Goal: Task Accomplishment & Management: Use online tool/utility

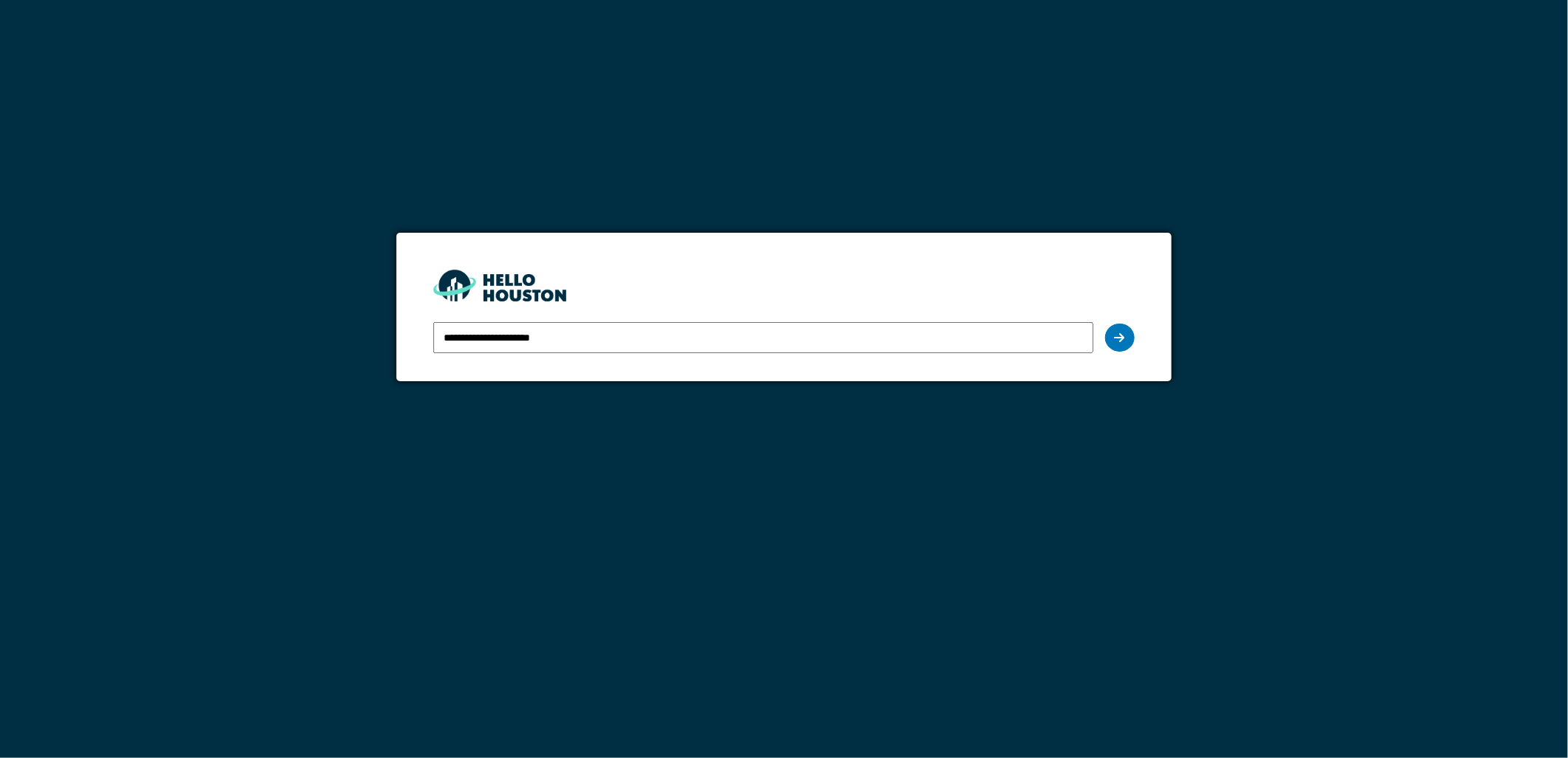
type input "**********"
click at [1123, 331] on icon at bounding box center [1121, 337] width 11 height 12
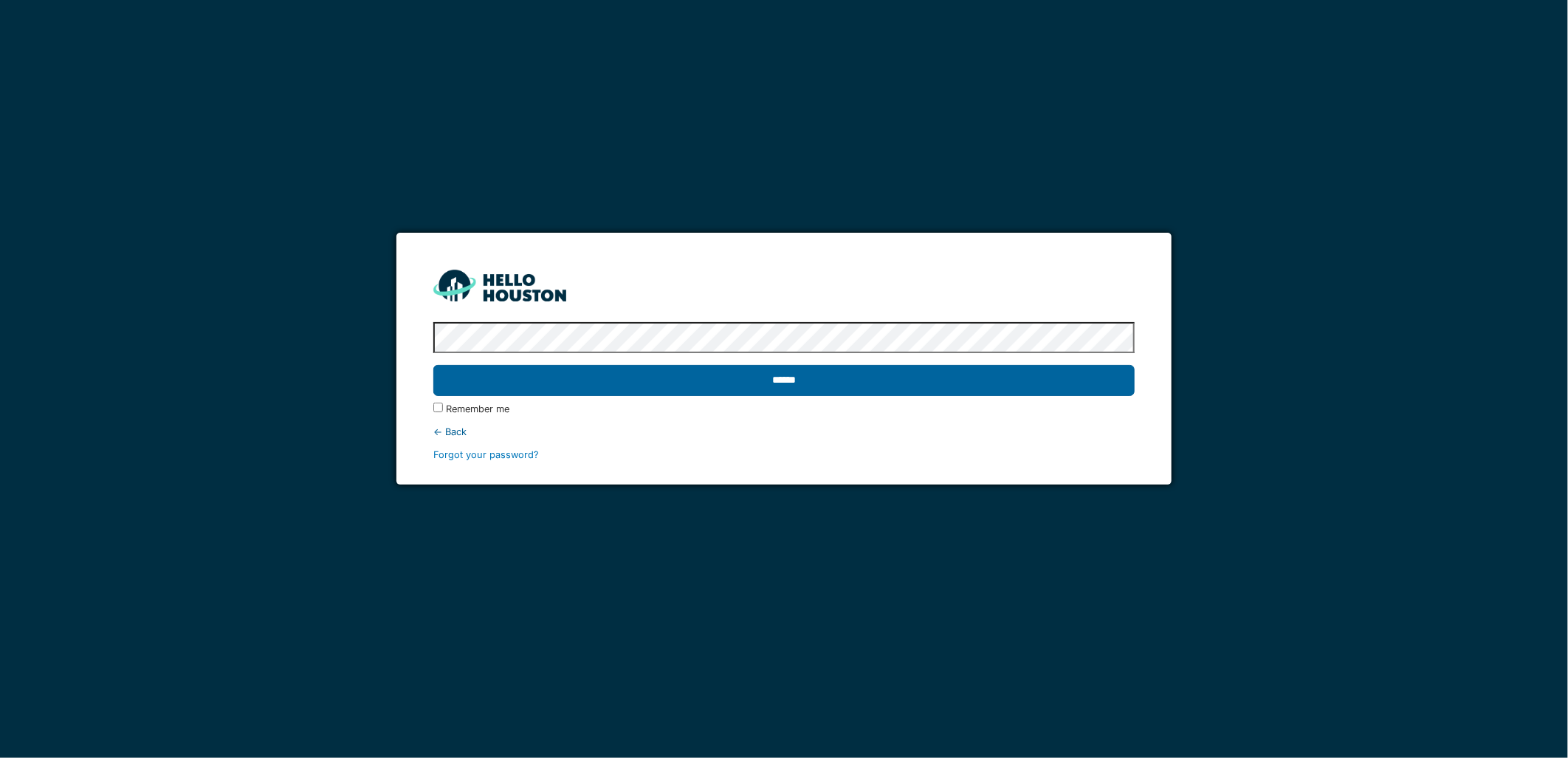
click at [778, 372] on input "******" at bounding box center [784, 380] width 700 height 31
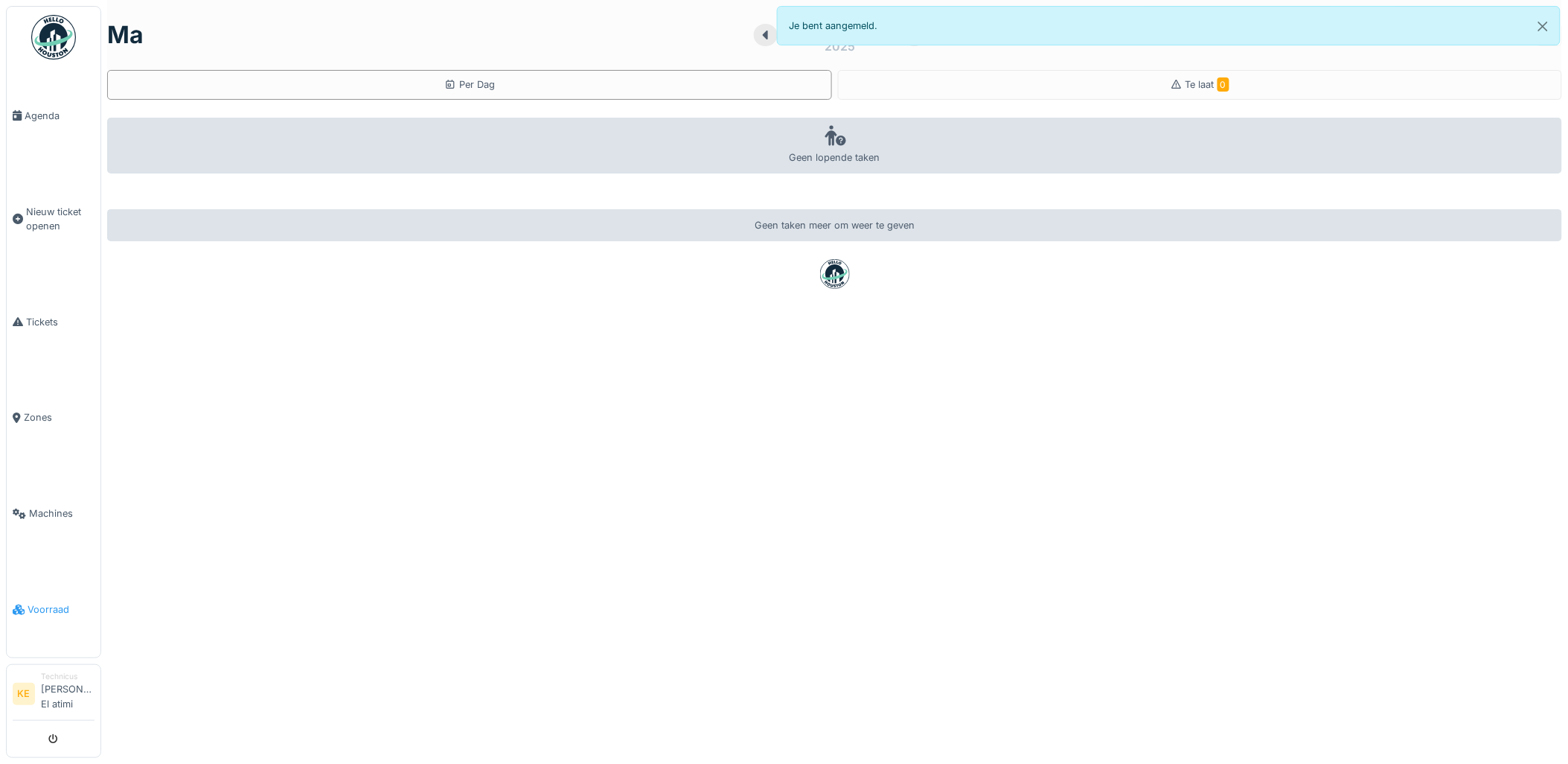
click at [41, 609] on span "Voorraad" at bounding box center [61, 609] width 67 height 14
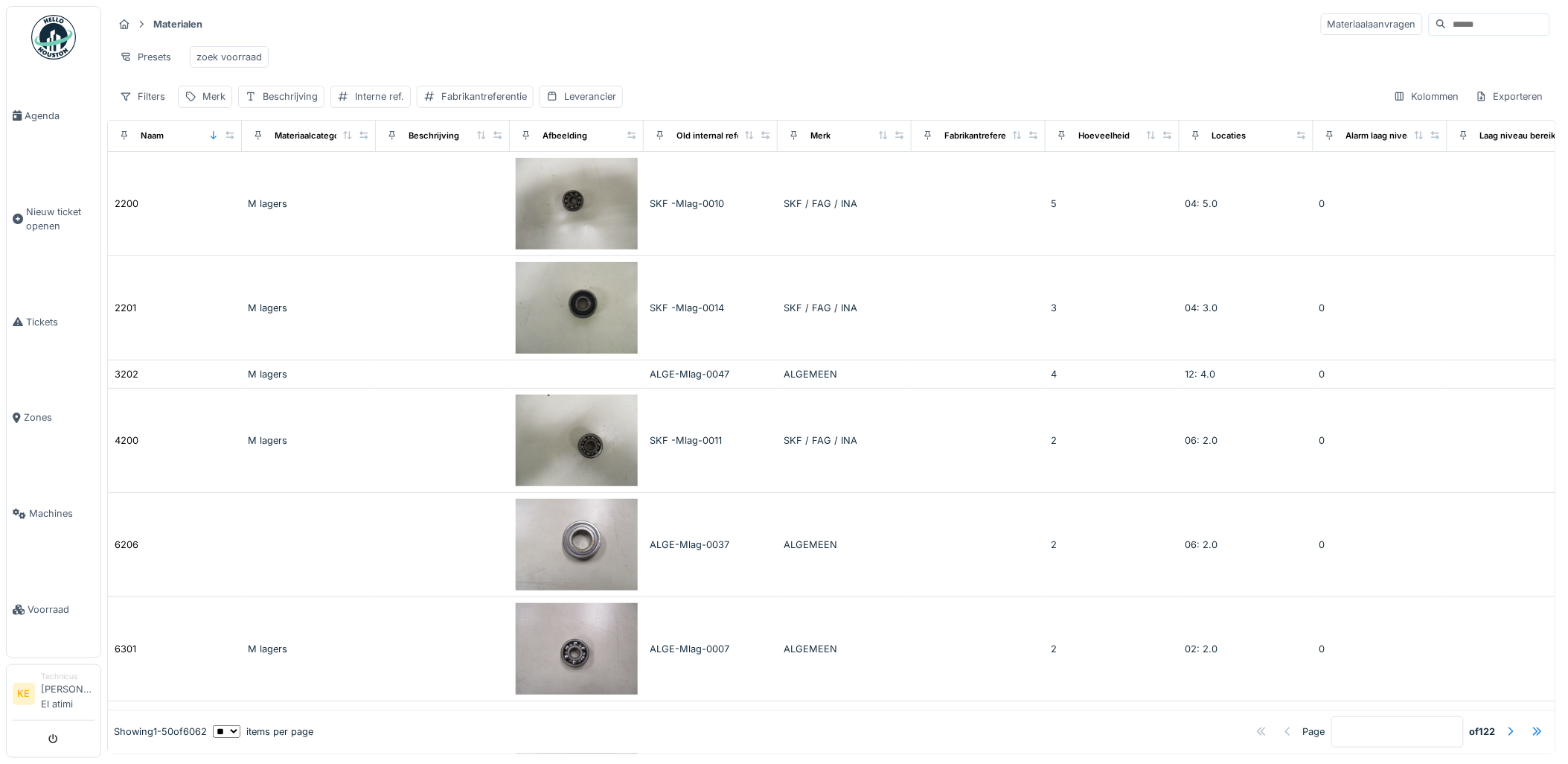
click at [1400, 10] on div "Materialen Materiaalaanvragen Presets zoek voorraad Filters Merk Beschrijving I…" at bounding box center [831, 60] width 1449 height 108
click at [1446, 24] on input at bounding box center [1497, 24] width 102 height 21
click at [784, 24] on div "Materialen Materiaalaanvragen" at bounding box center [832, 24] width 1437 height 24
click at [56, 35] on img at bounding box center [53, 36] width 44 height 44
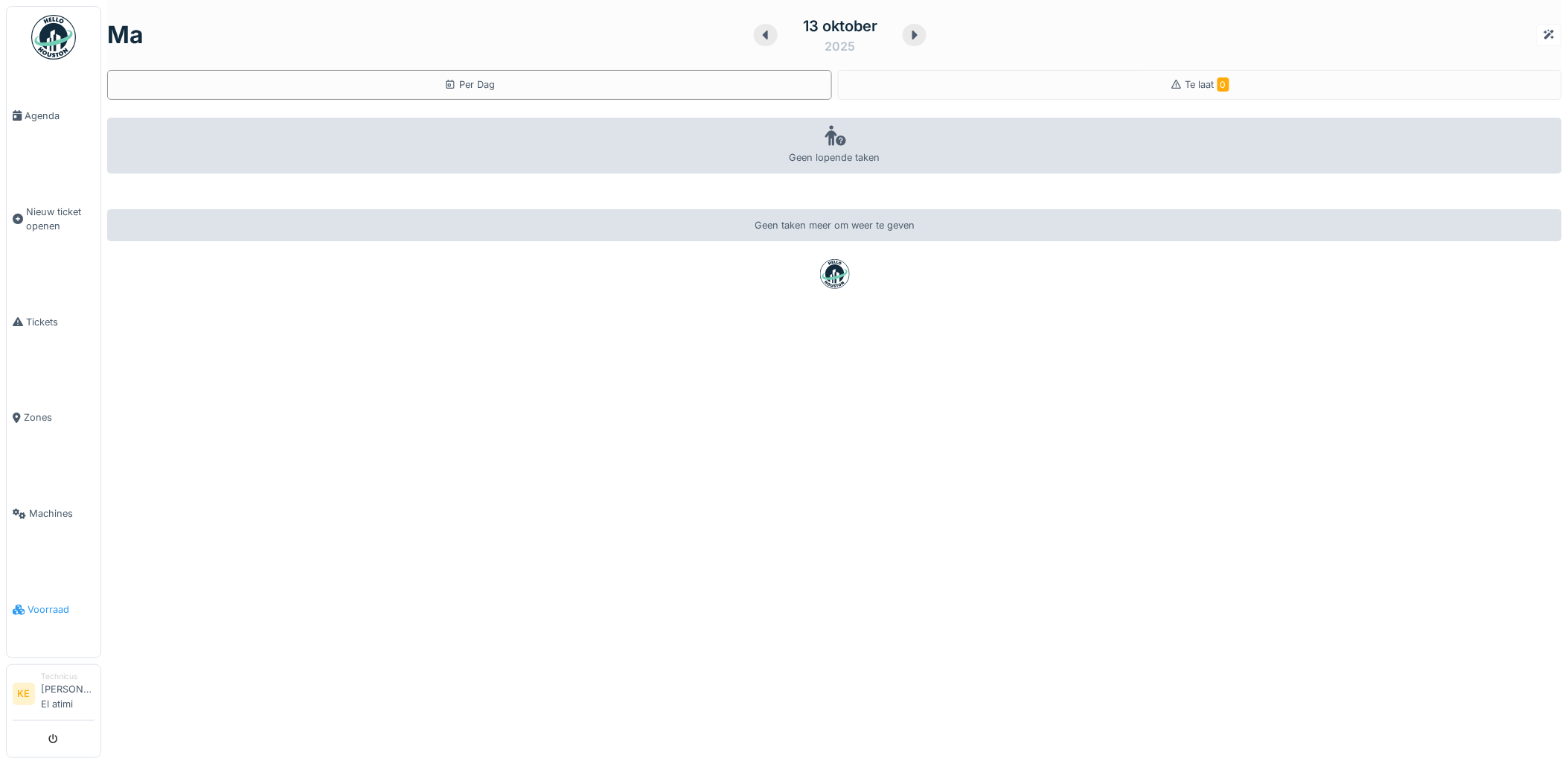
click at [64, 611] on span "Voorraad" at bounding box center [61, 609] width 67 height 14
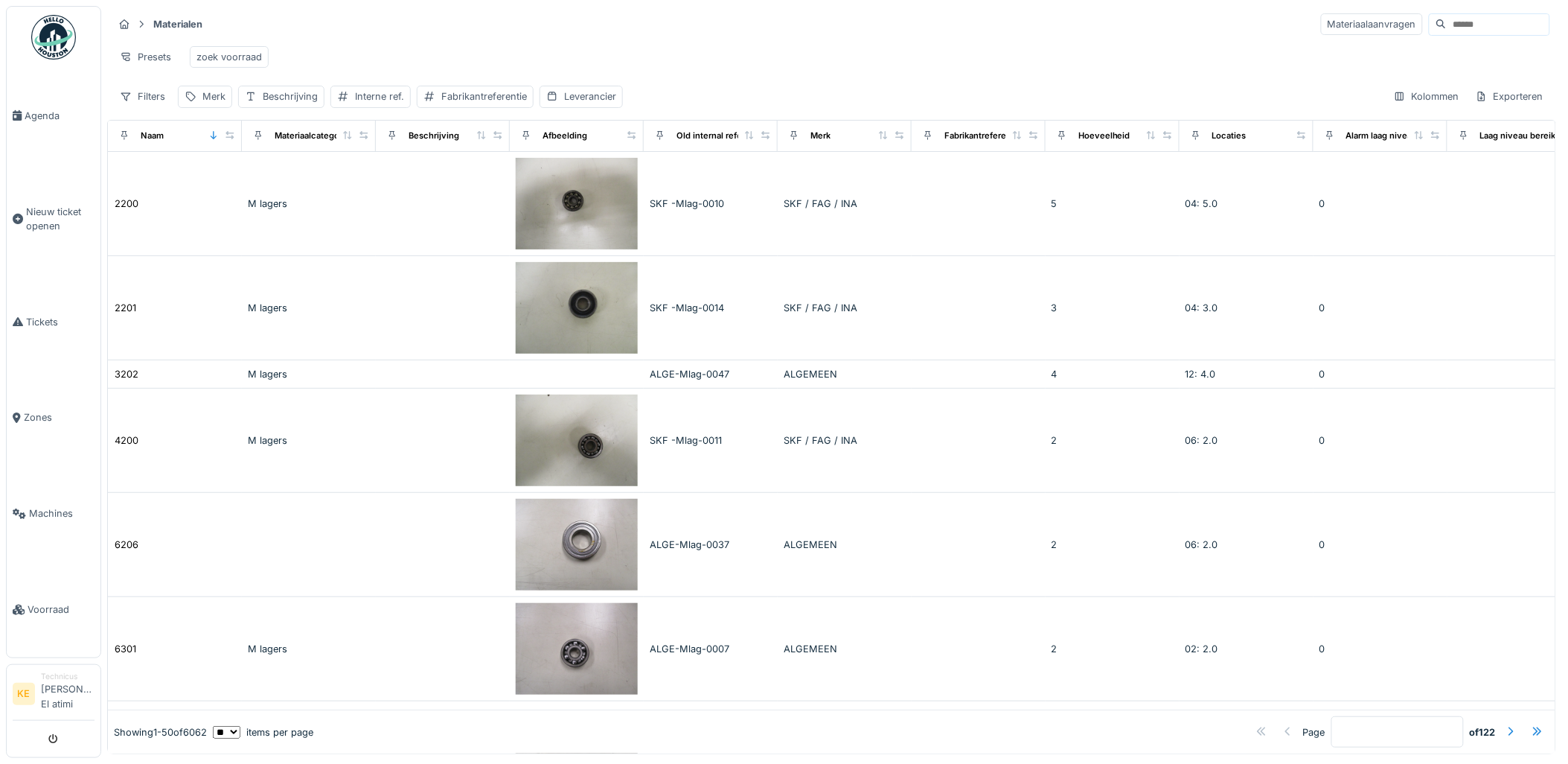
click at [1446, 24] on input at bounding box center [1497, 24] width 102 height 21
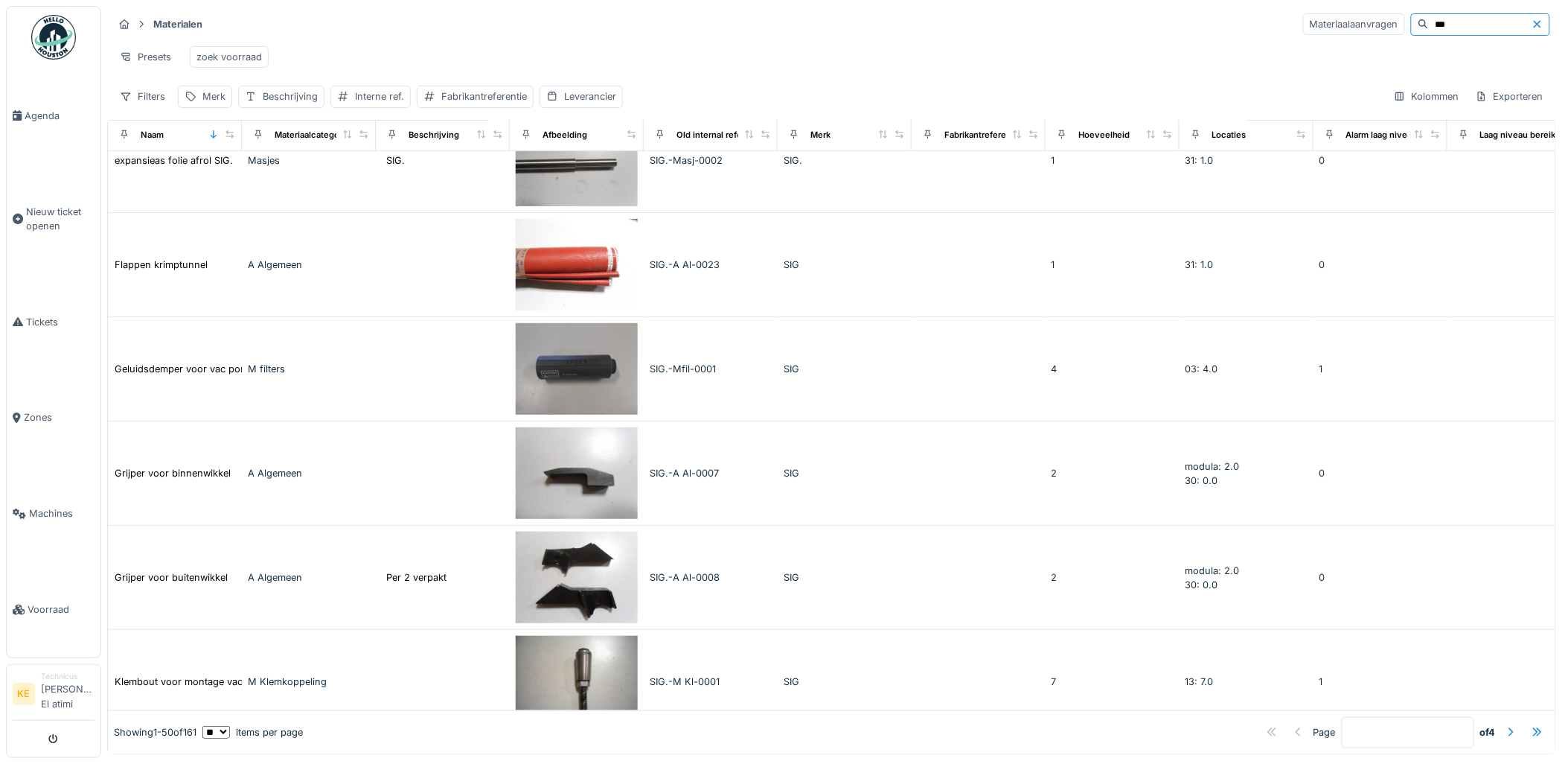
scroll to position [4695, 0]
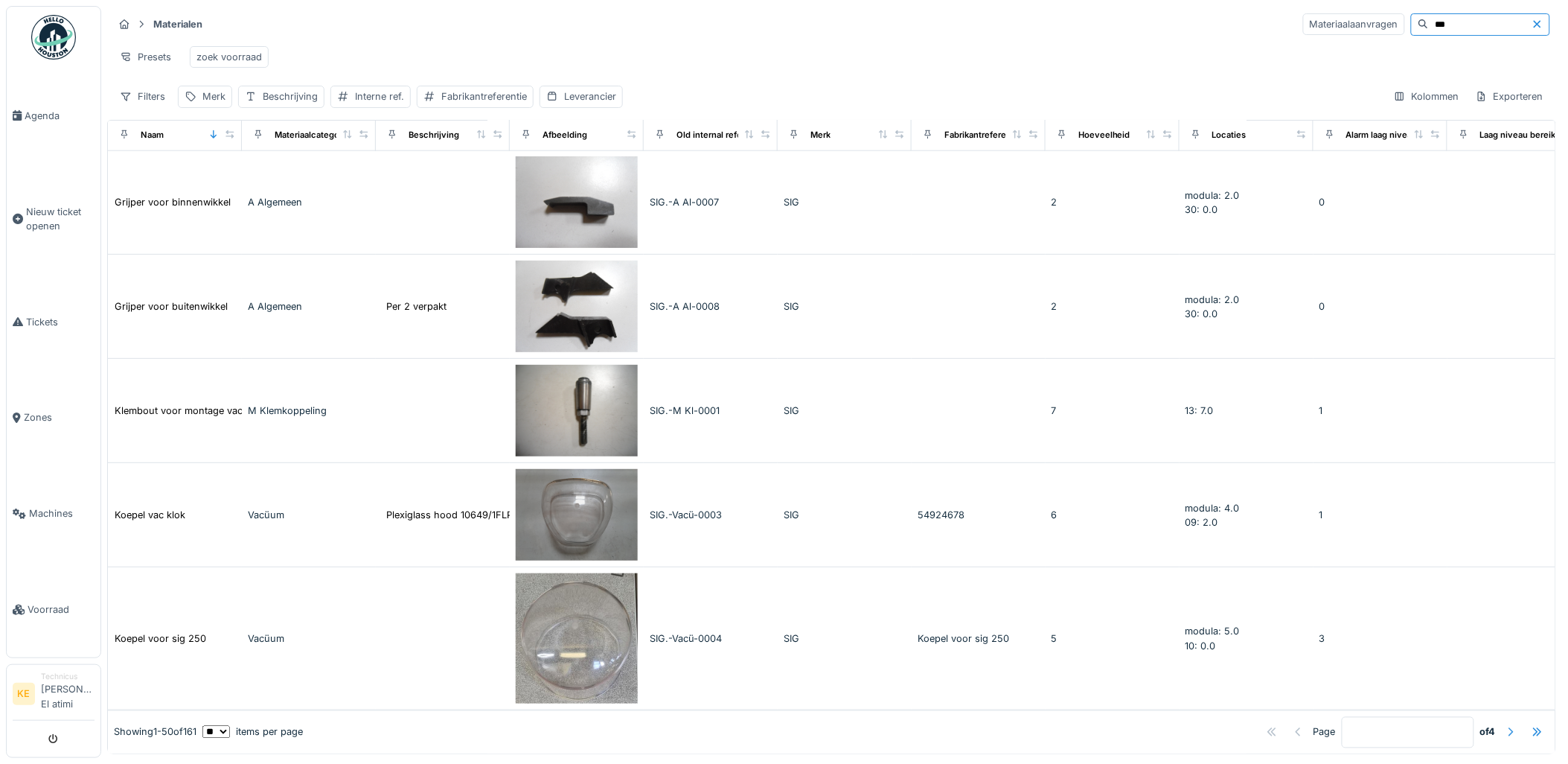
type input "***"
click at [1505, 725] on div at bounding box center [1510, 732] width 12 height 14
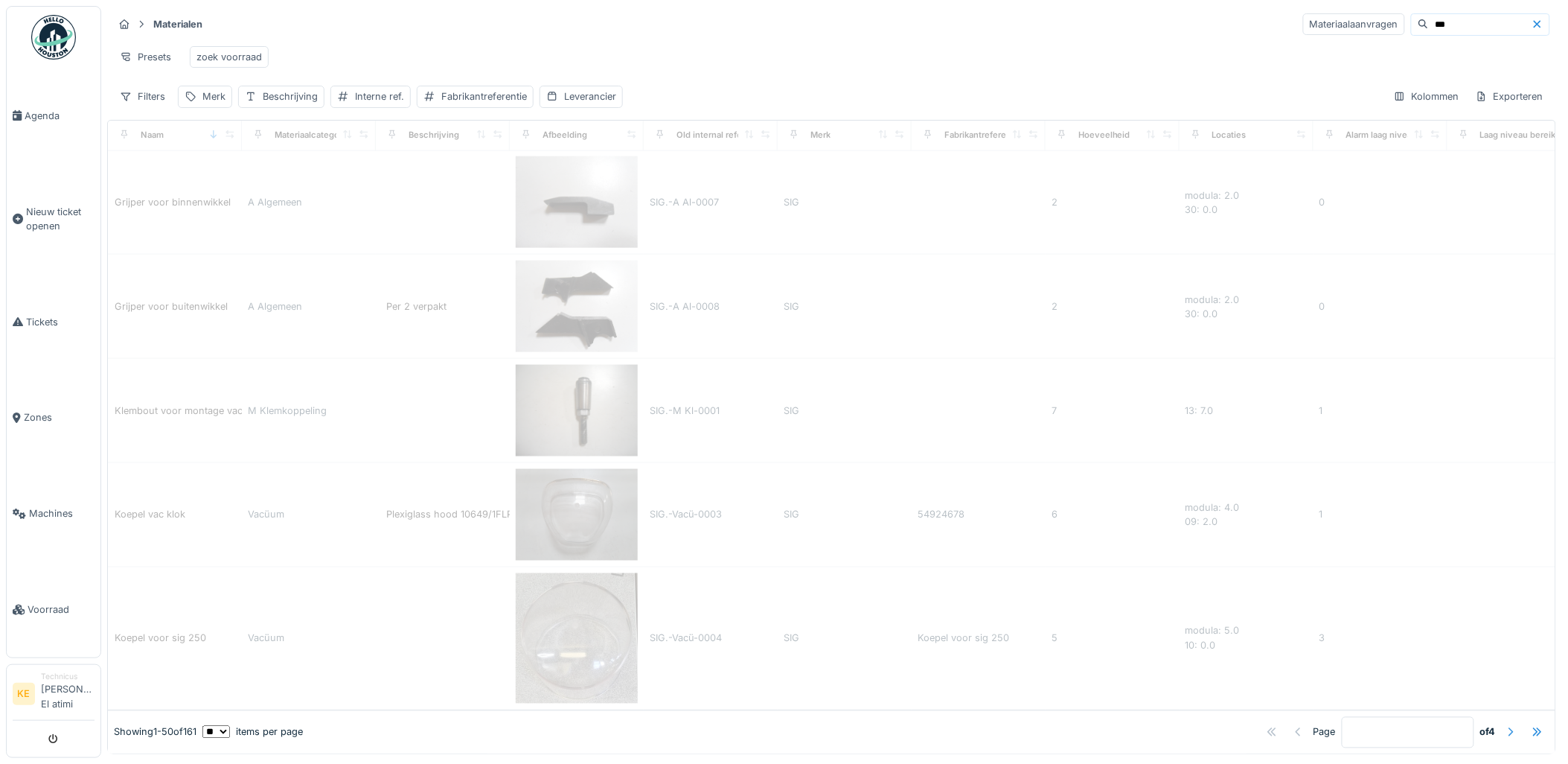
type input "*"
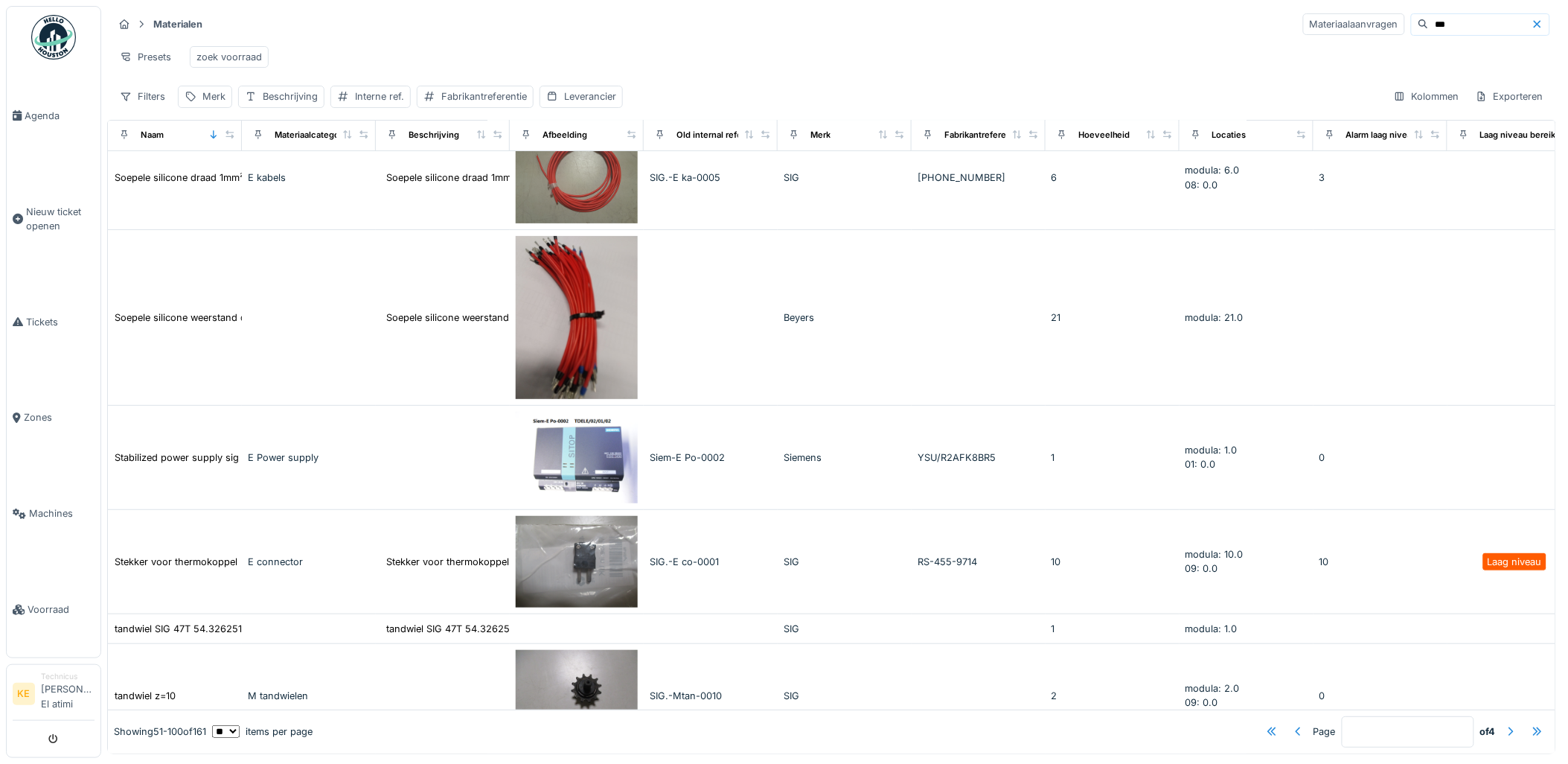
scroll to position [3705, 0]
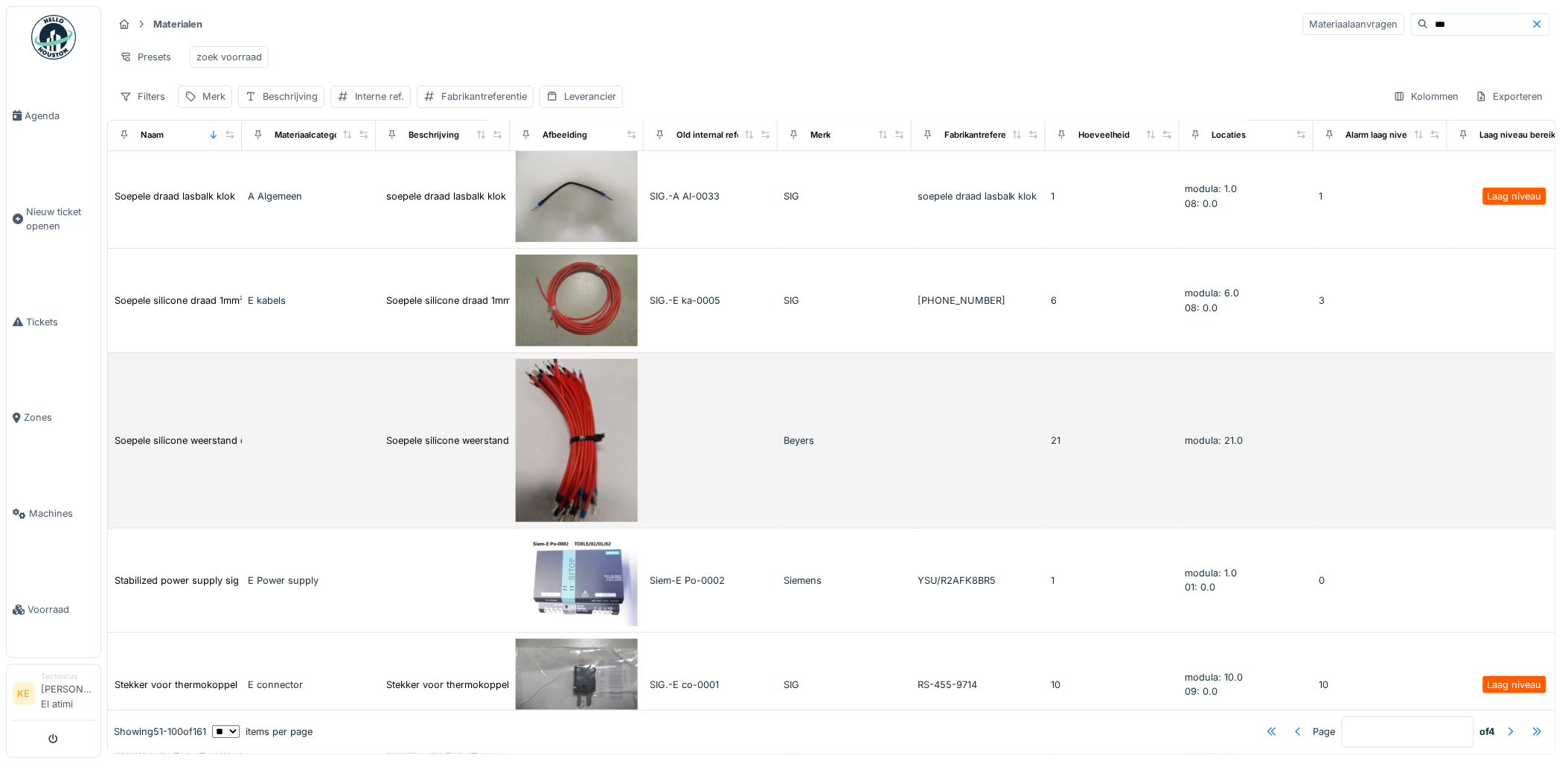
click at [588, 492] on img at bounding box center [576, 440] width 122 height 163
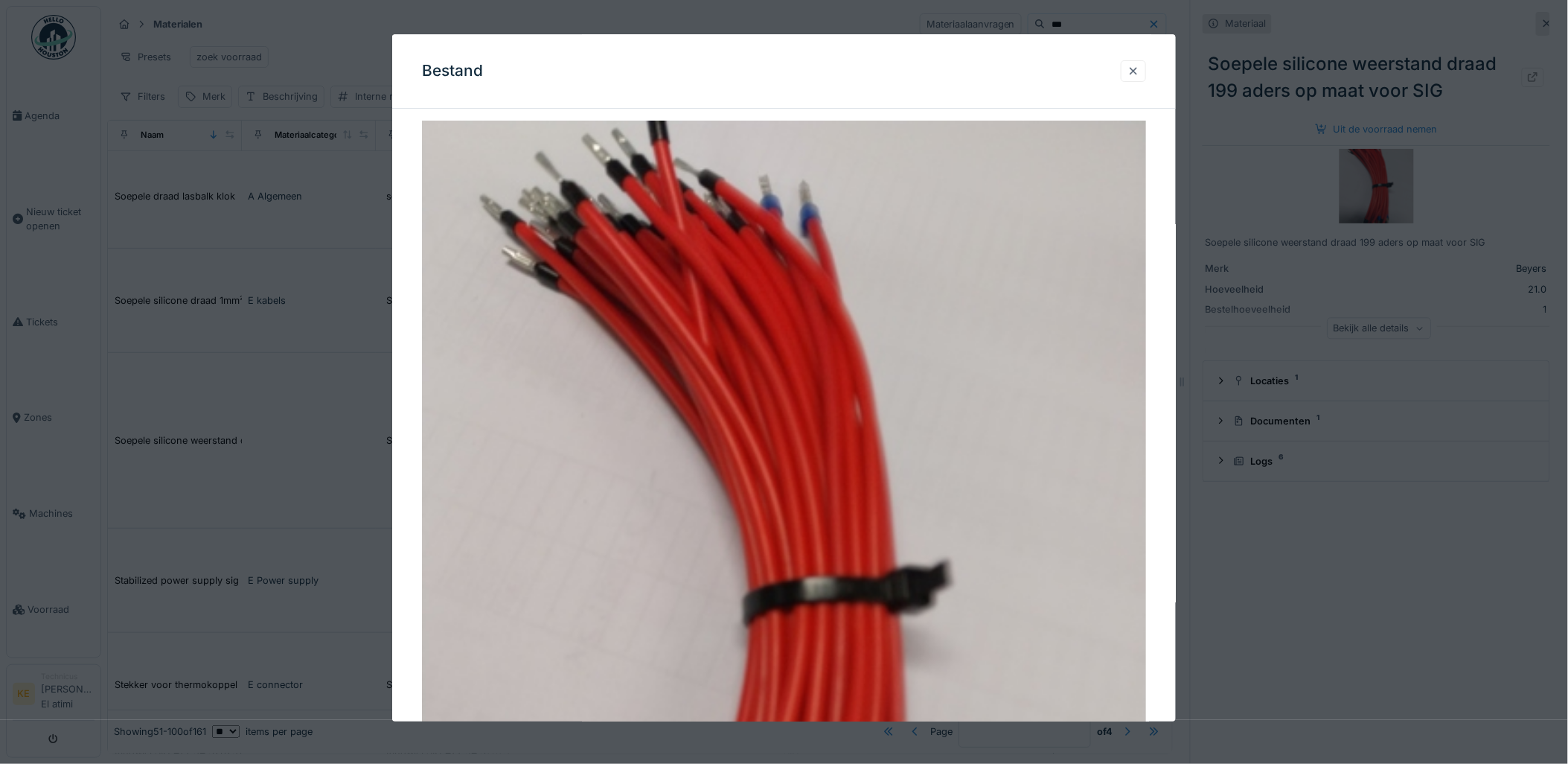
click at [1145, 70] on div at bounding box center [1133, 72] width 25 height 22
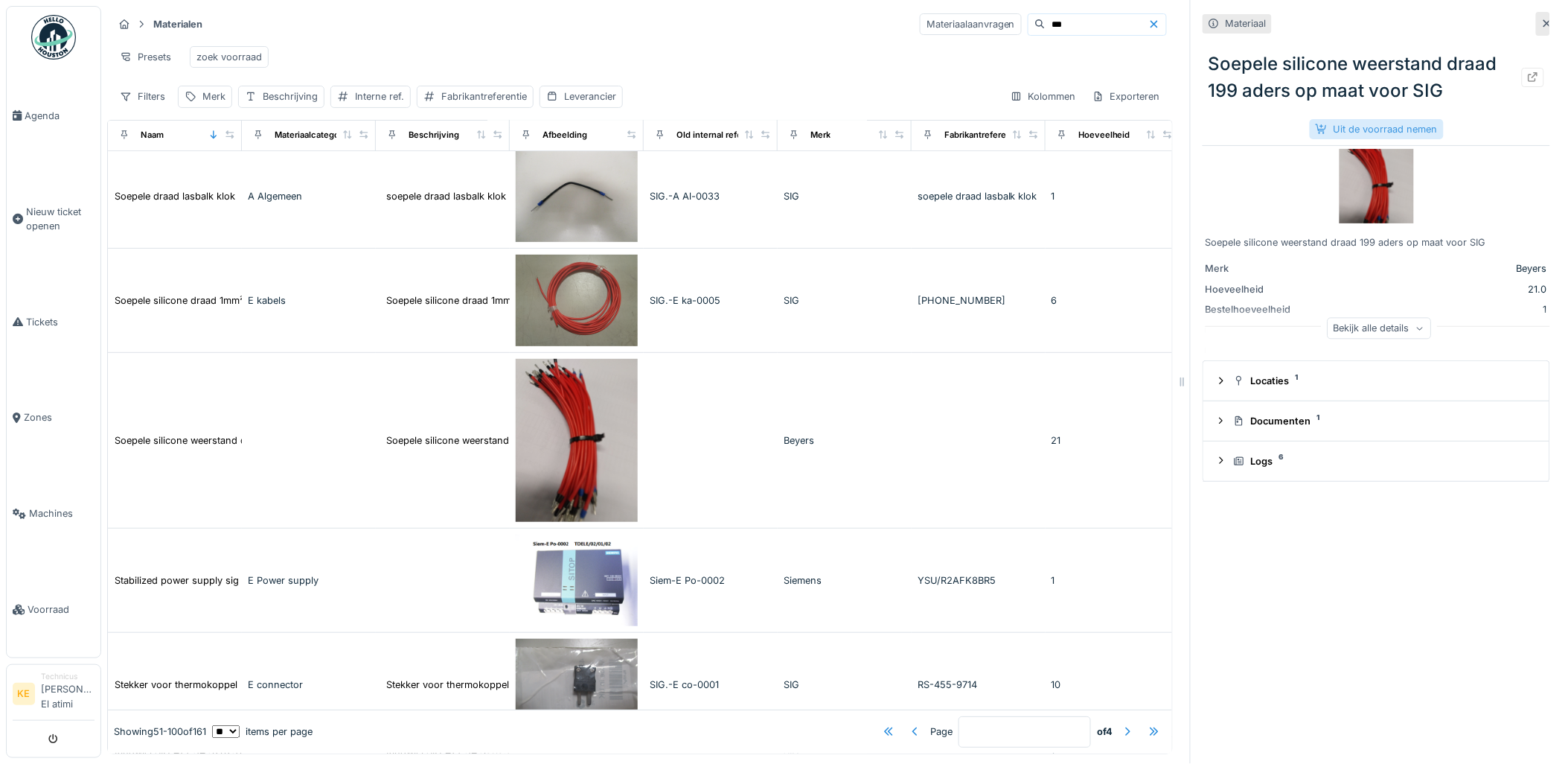
click at [1352, 130] on div "Uit de voorraad nemen" at bounding box center [1376, 129] width 134 height 20
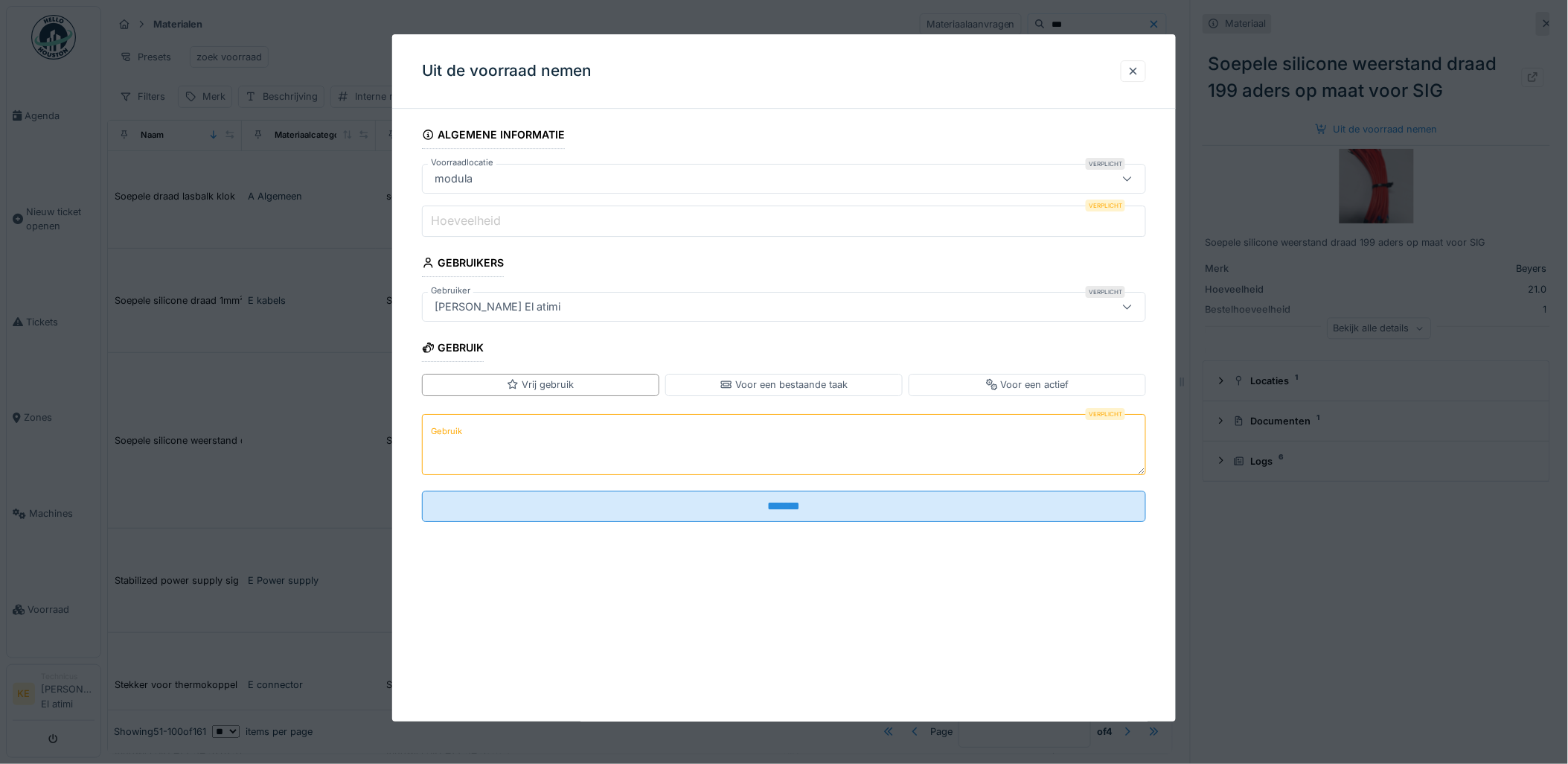
click at [717, 221] on input "Hoeveelheid" at bounding box center [784, 221] width 725 height 32
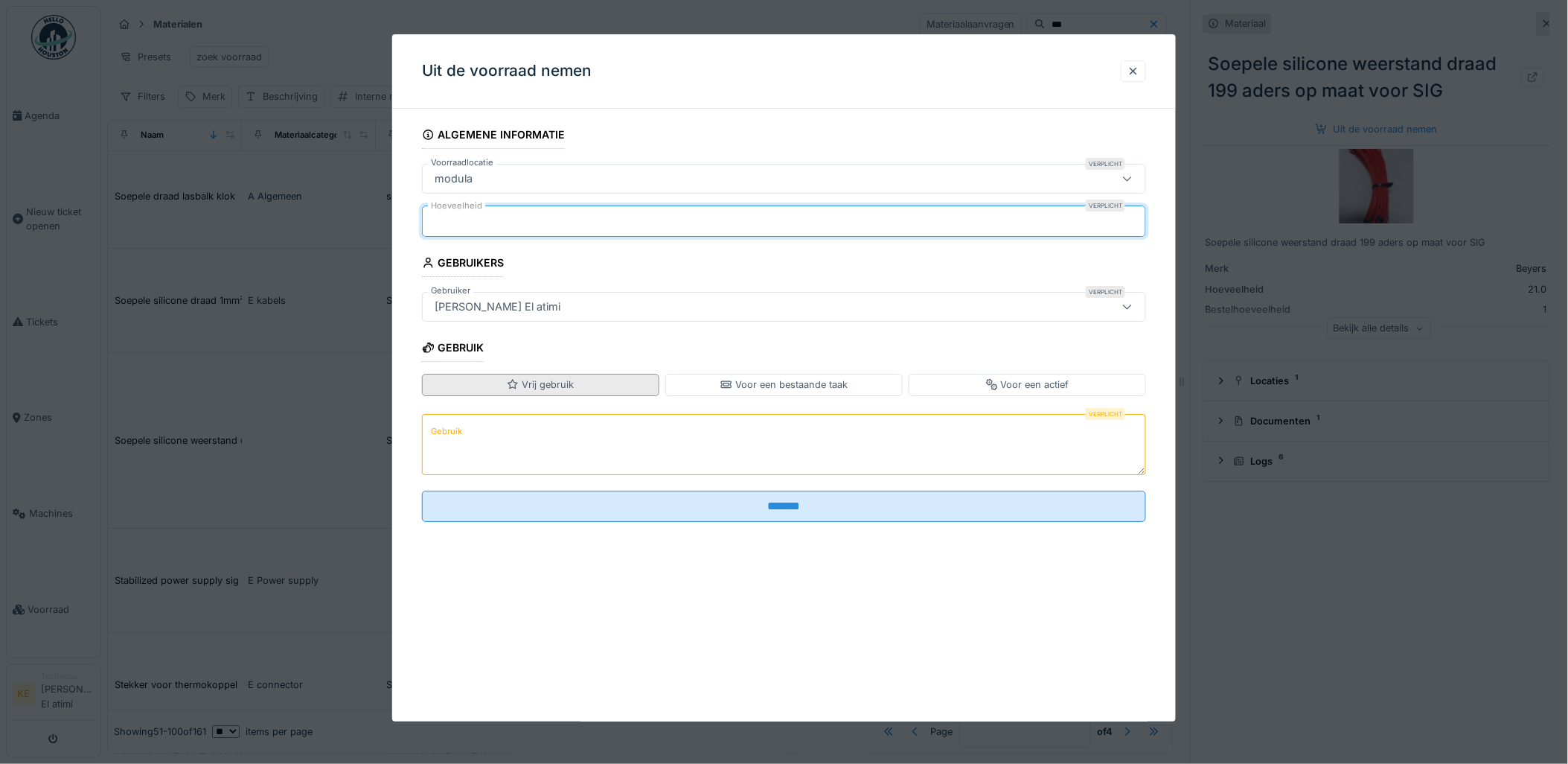
type input "*"
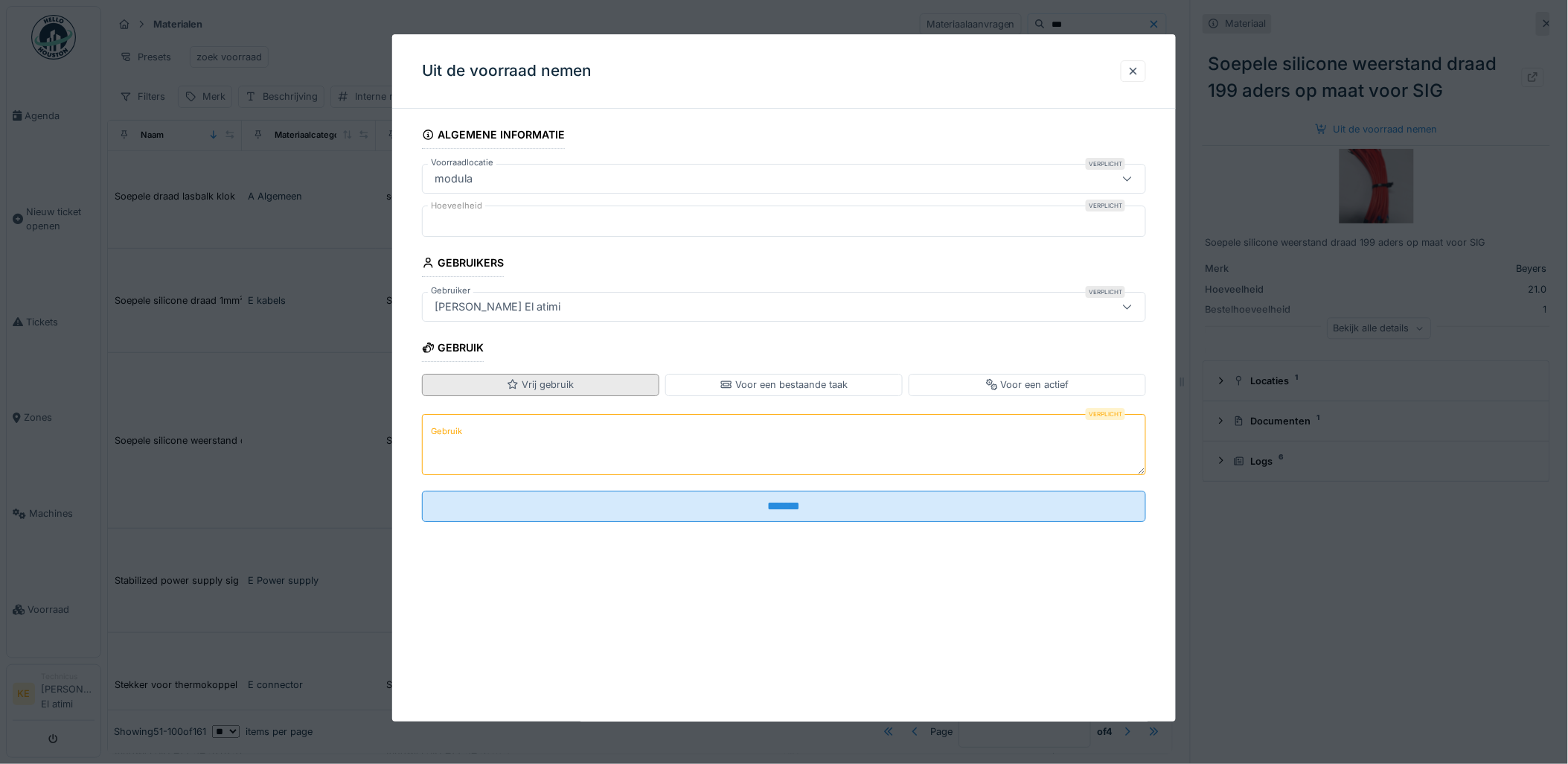
click at [559, 377] on div "Vrij gebruik" at bounding box center [540, 385] width 67 height 14
click at [516, 437] on textarea "Gebruik" at bounding box center [784, 444] width 725 height 61
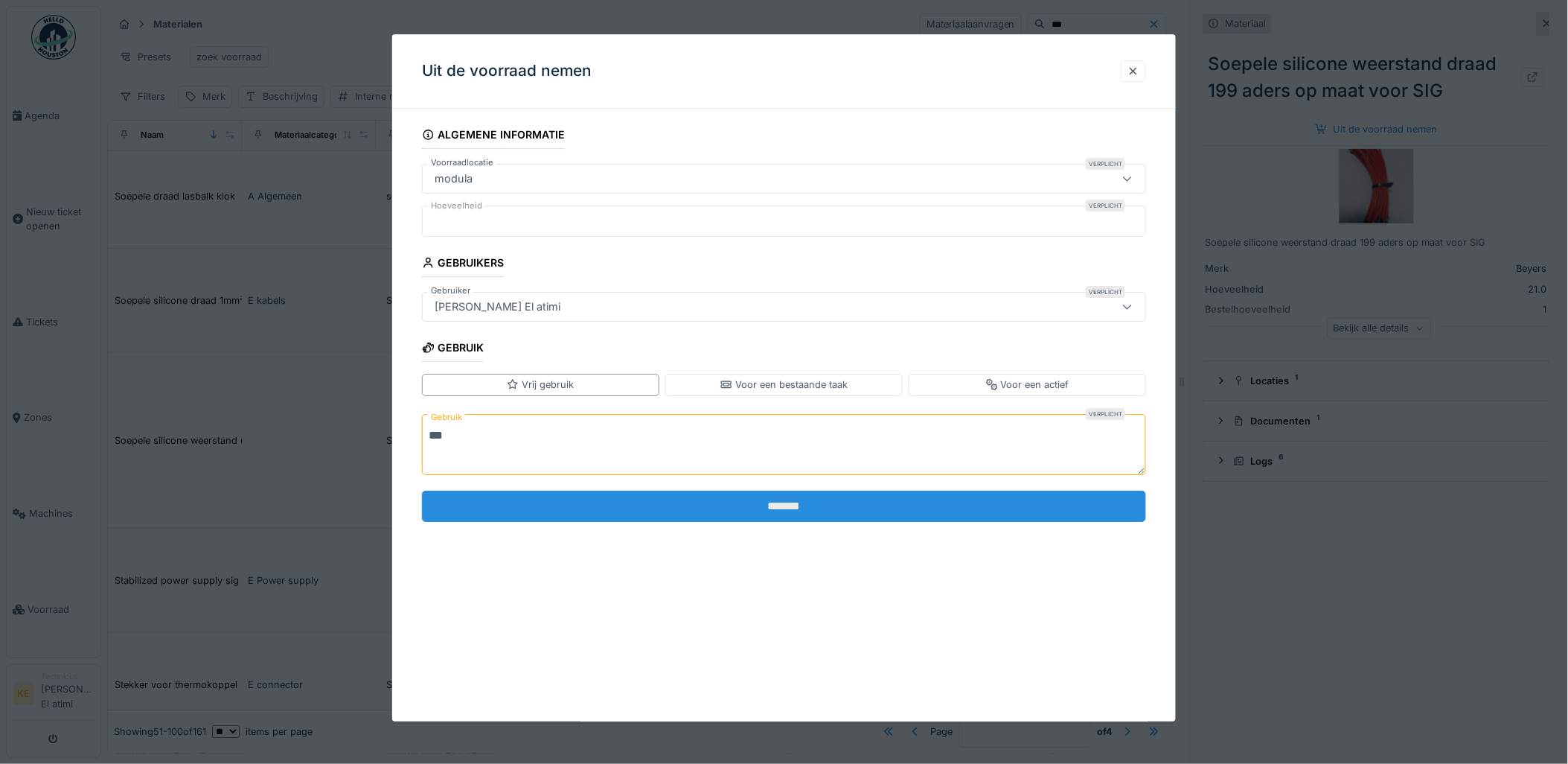
type textarea "***"
click at [784, 515] on input "*******" at bounding box center [784, 506] width 725 height 32
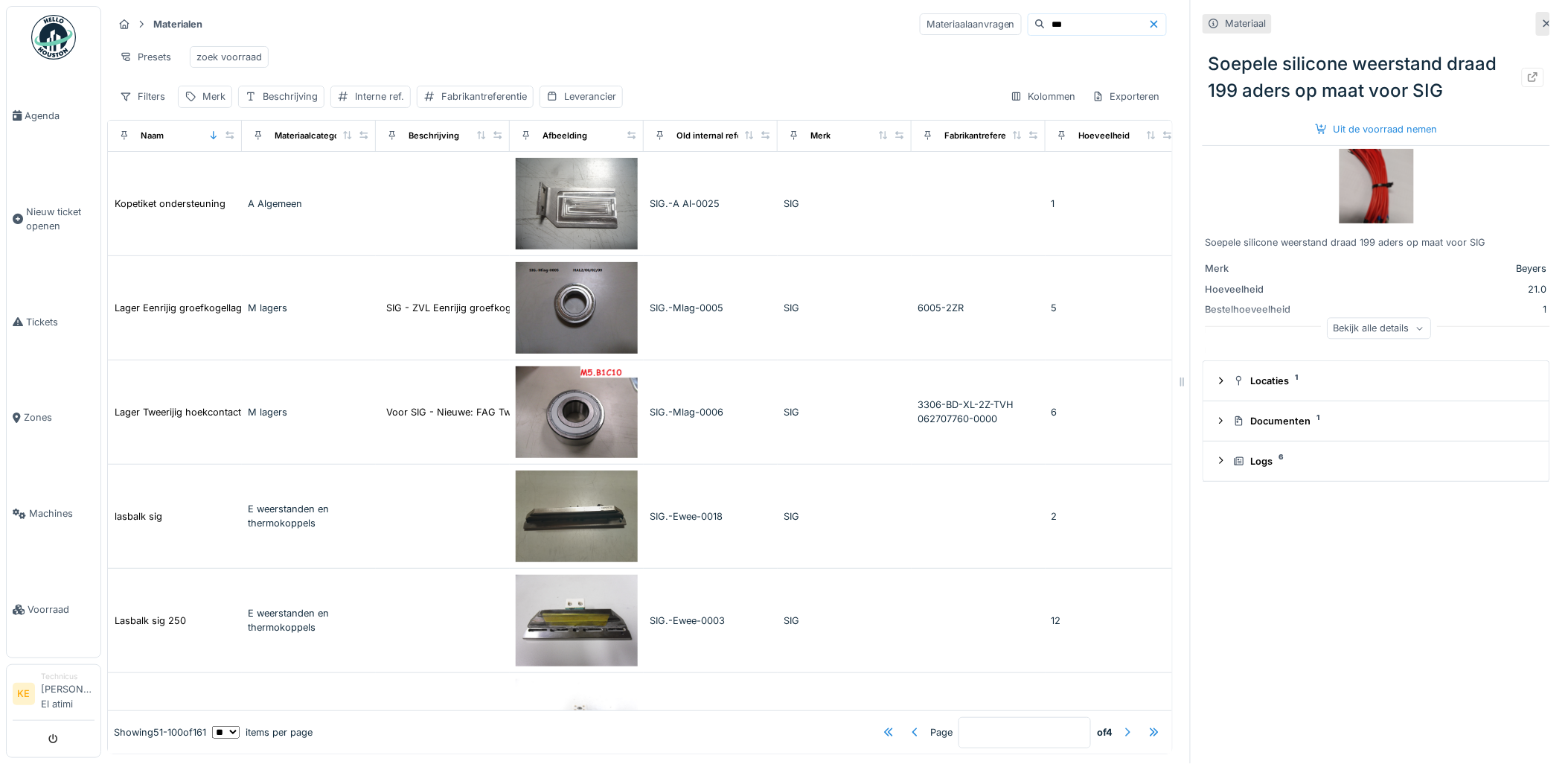
click at [1121, 725] on div at bounding box center [1126, 732] width 12 height 14
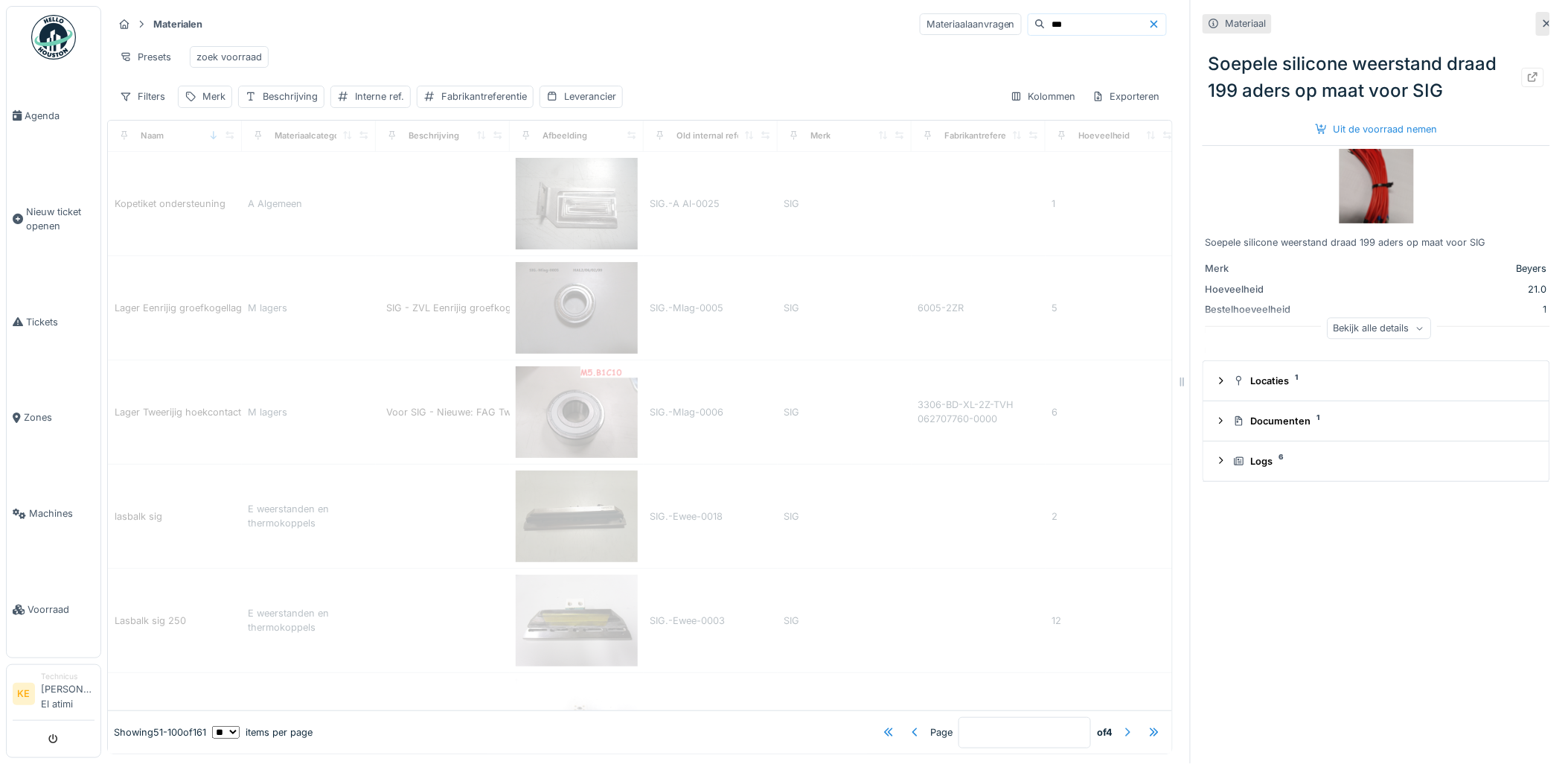
type input "*"
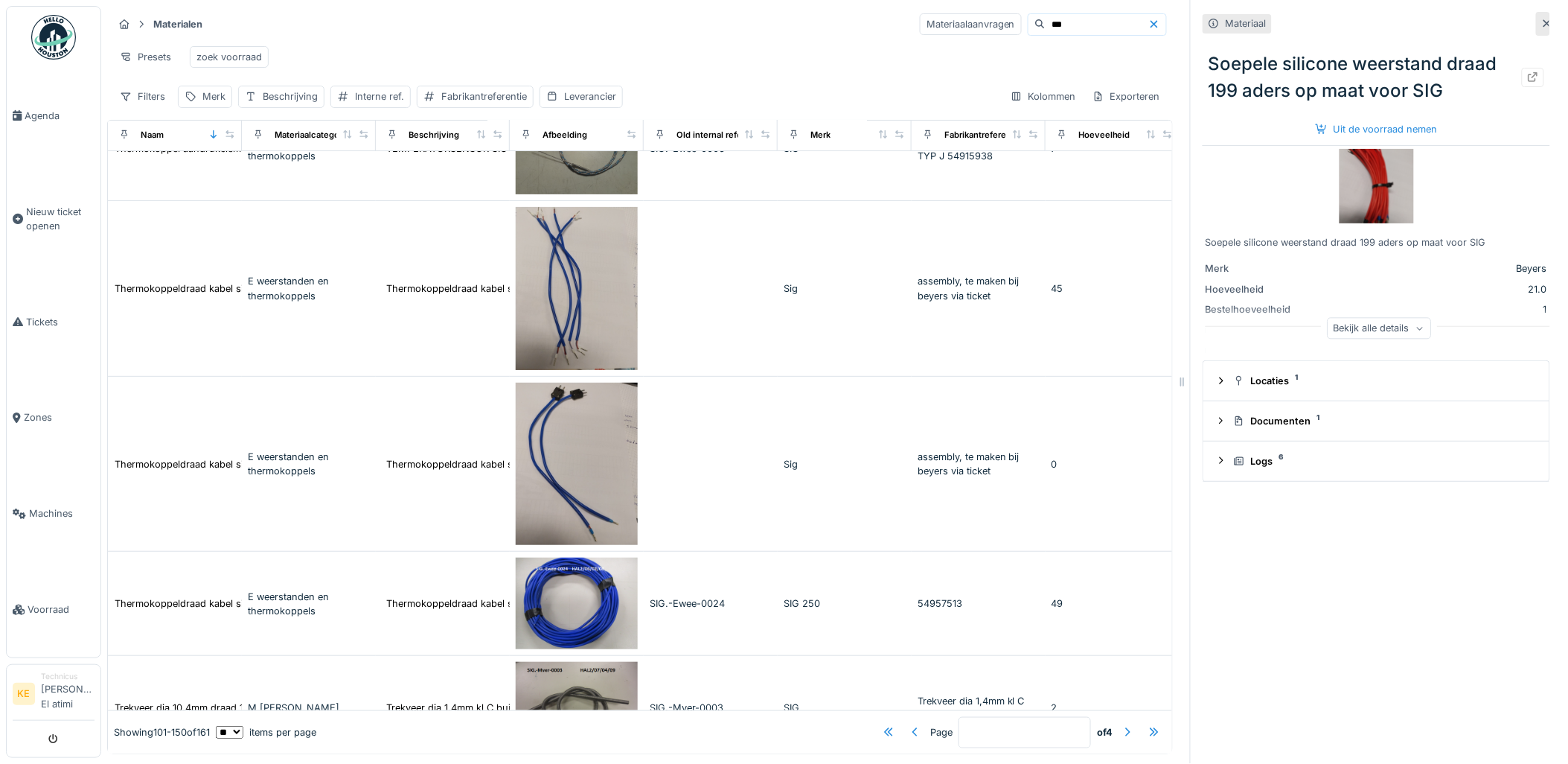
scroll to position [2316, 0]
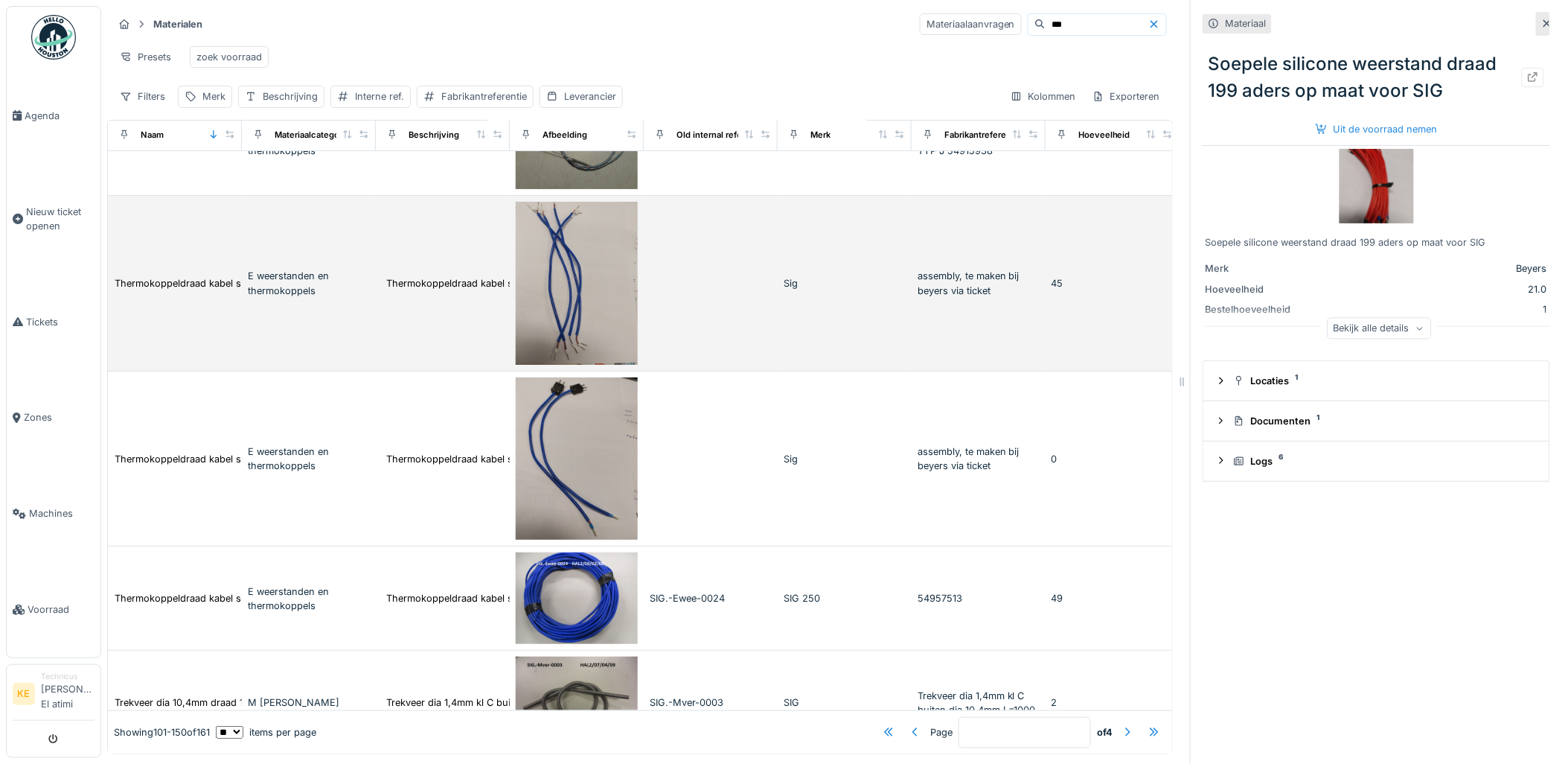
click at [578, 329] on img at bounding box center [576, 283] width 122 height 163
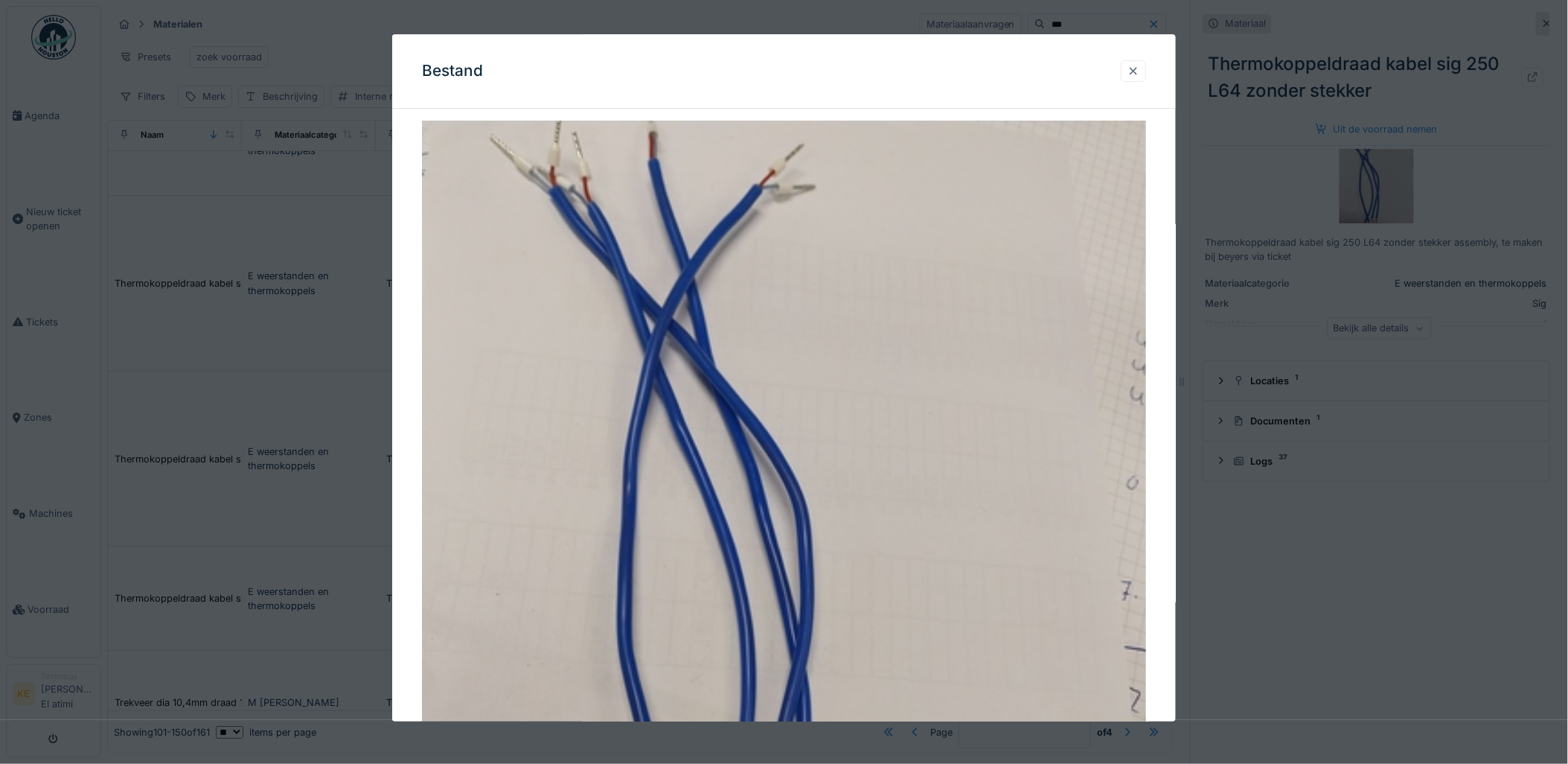
click at [1141, 78] on div at bounding box center [1133, 72] width 25 height 22
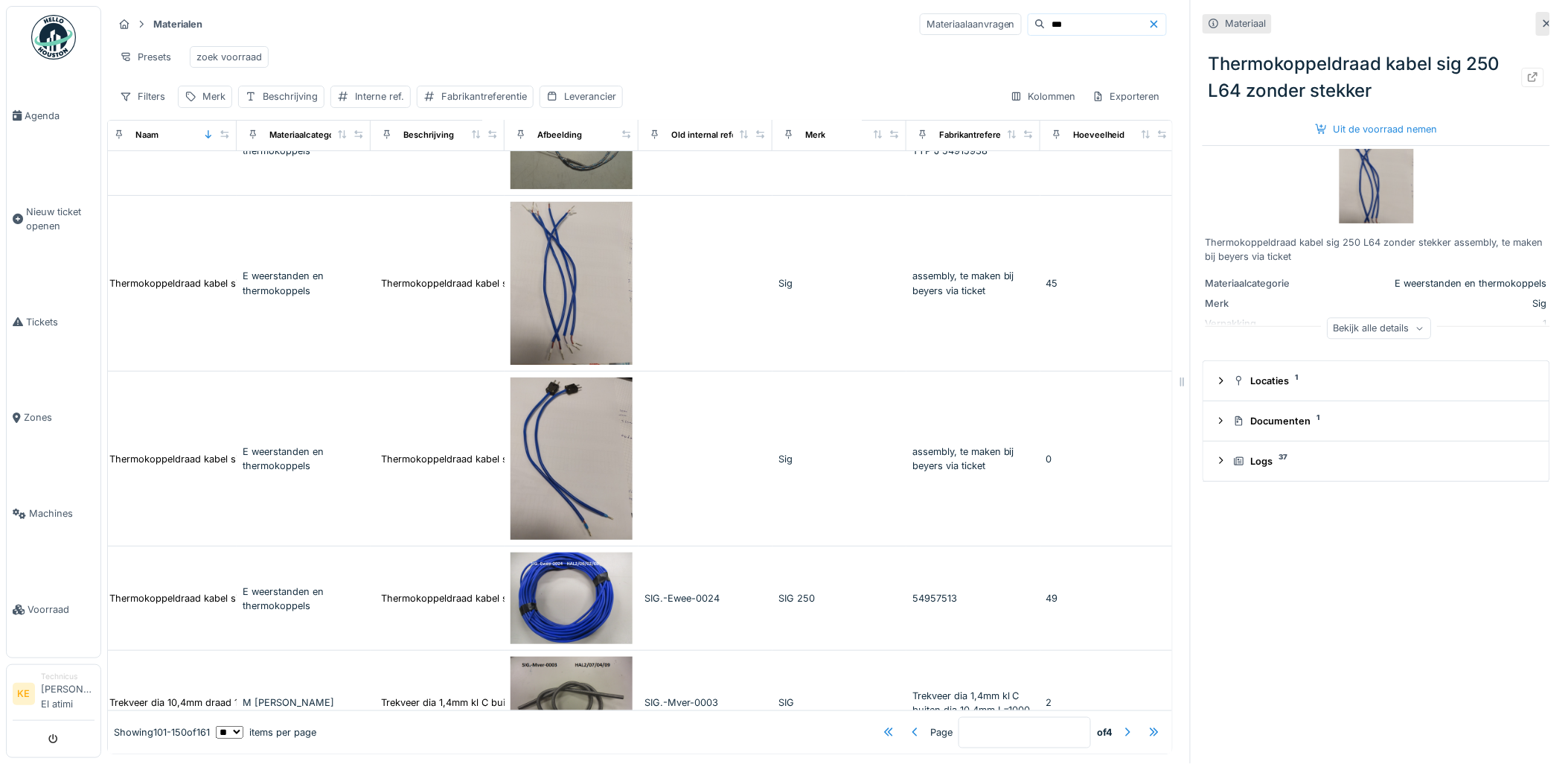
scroll to position [2316, 0]
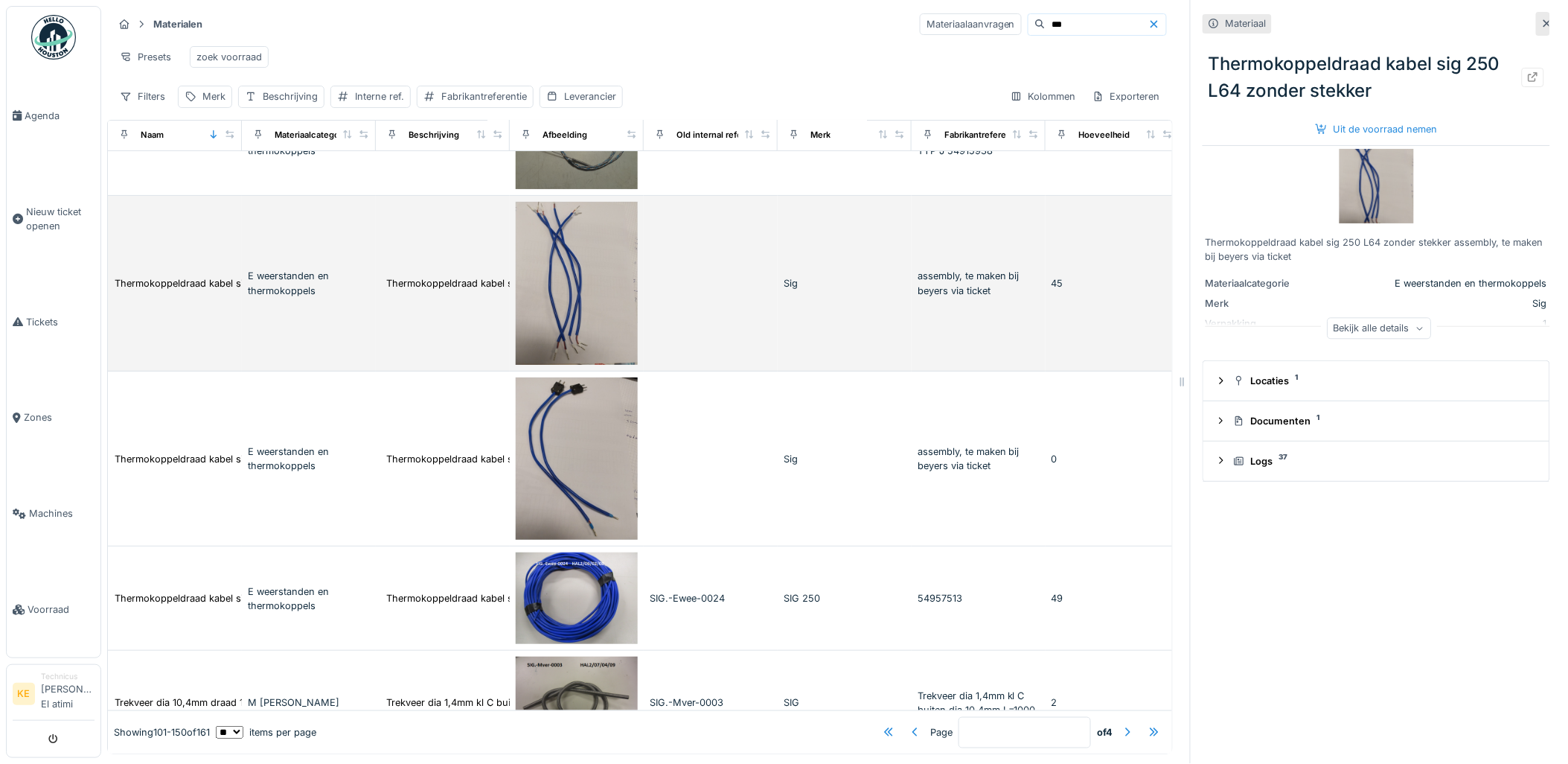
click at [589, 316] on img at bounding box center [576, 283] width 122 height 163
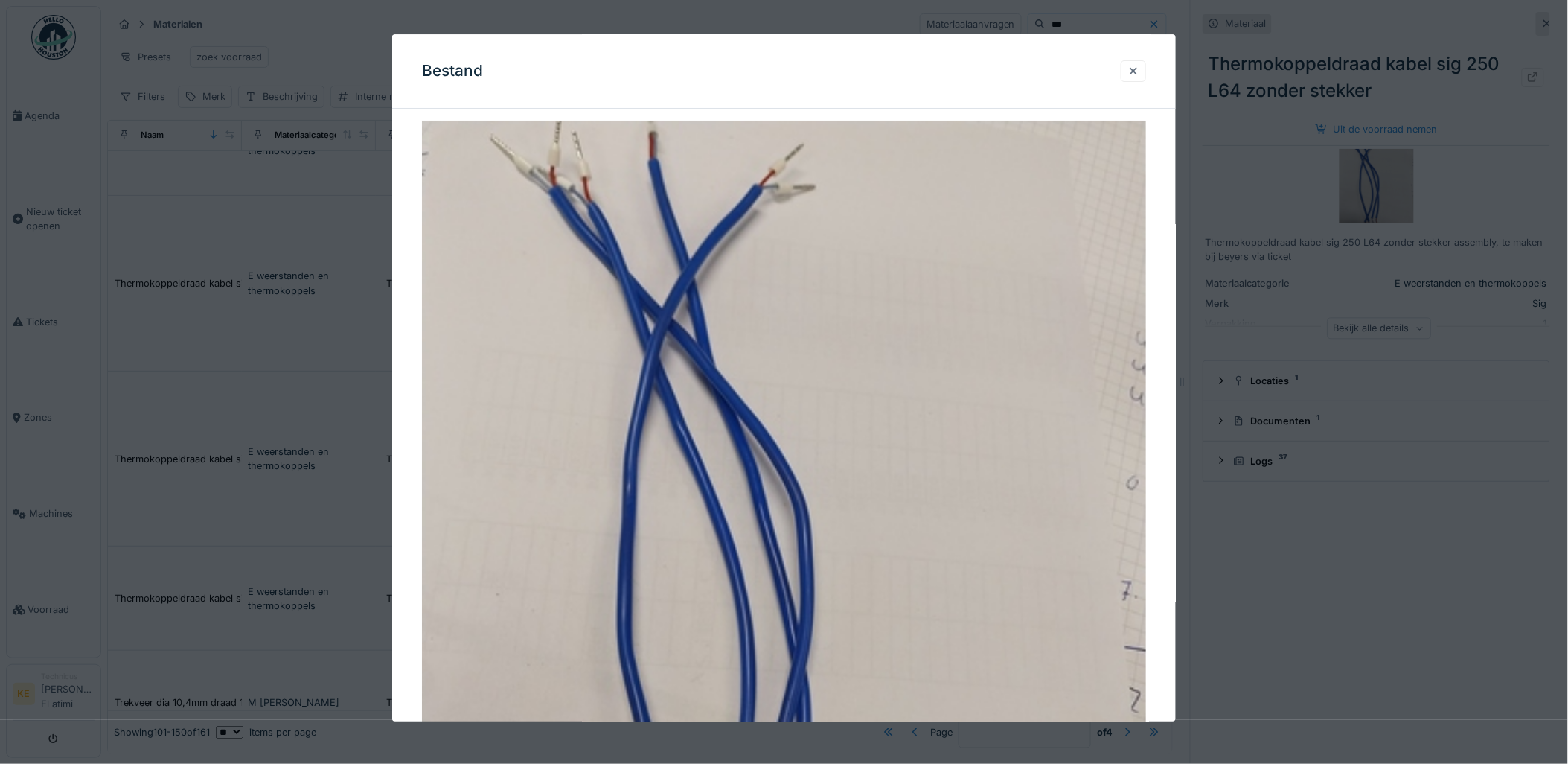
click at [1139, 75] on div at bounding box center [1133, 72] width 12 height 14
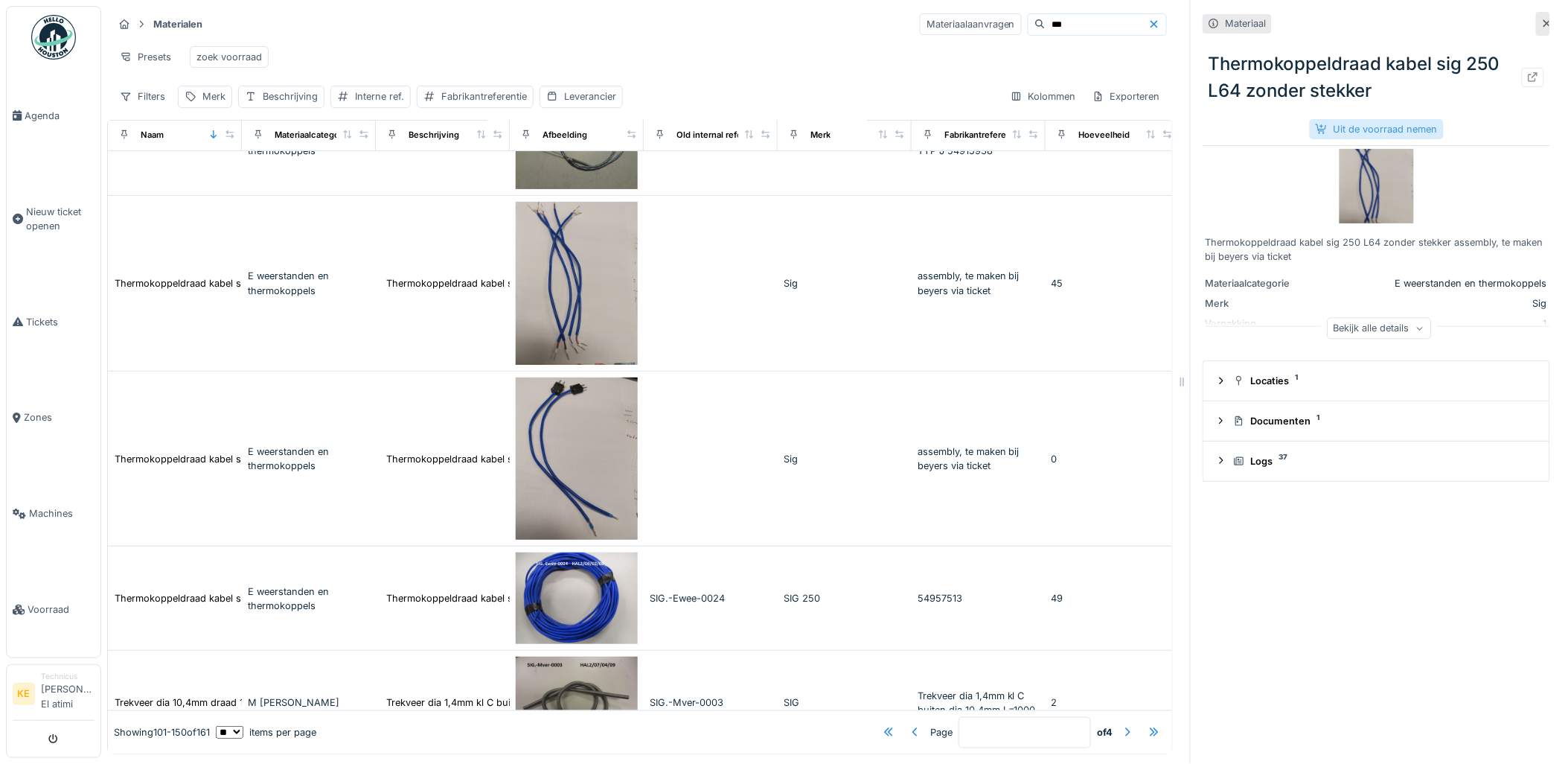
click at [1367, 130] on div "Uit de voorraad nemen" at bounding box center [1376, 129] width 134 height 20
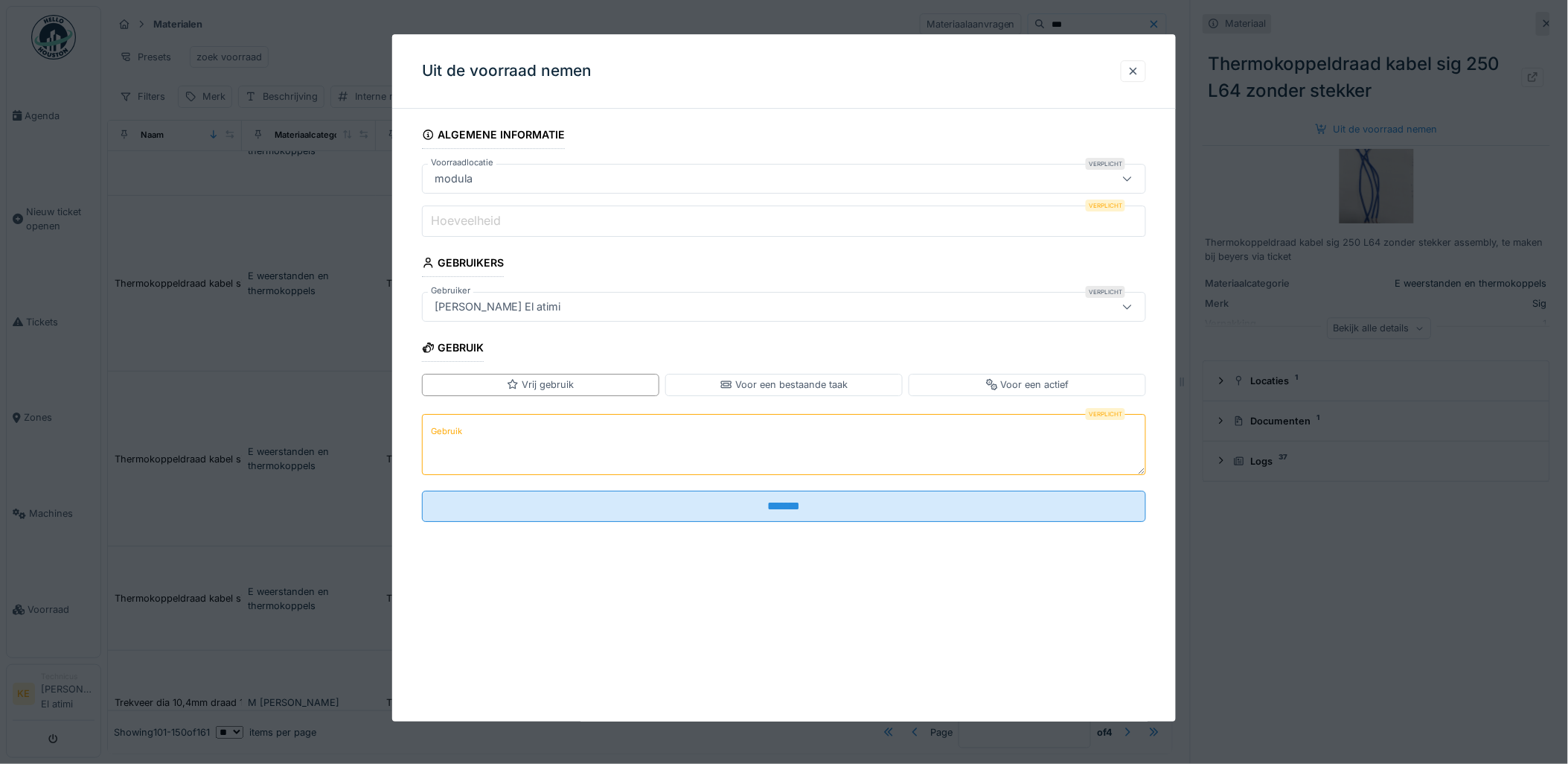
click at [626, 215] on input "Hoeveelheid" at bounding box center [784, 221] width 725 height 32
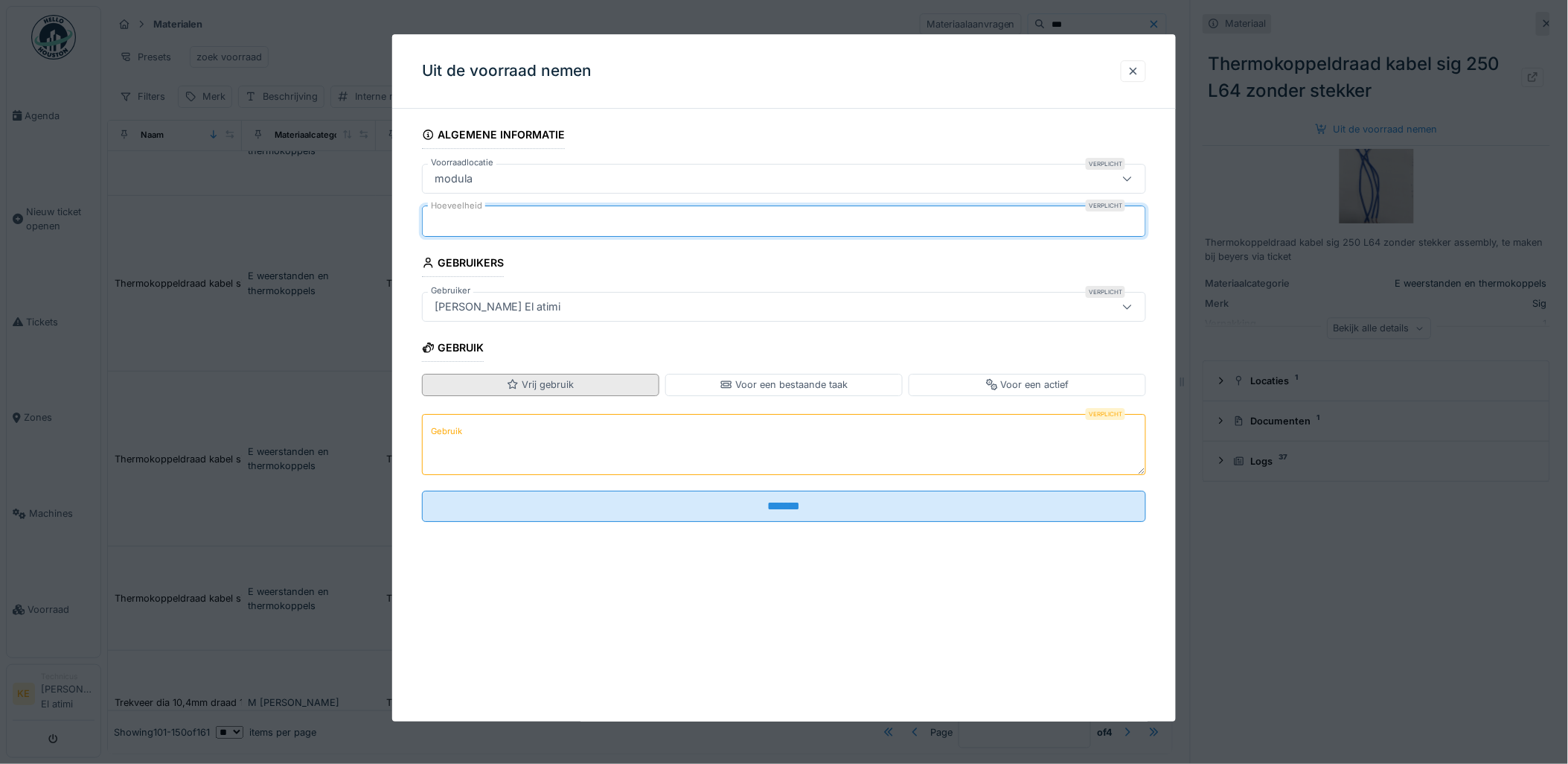
type input "*"
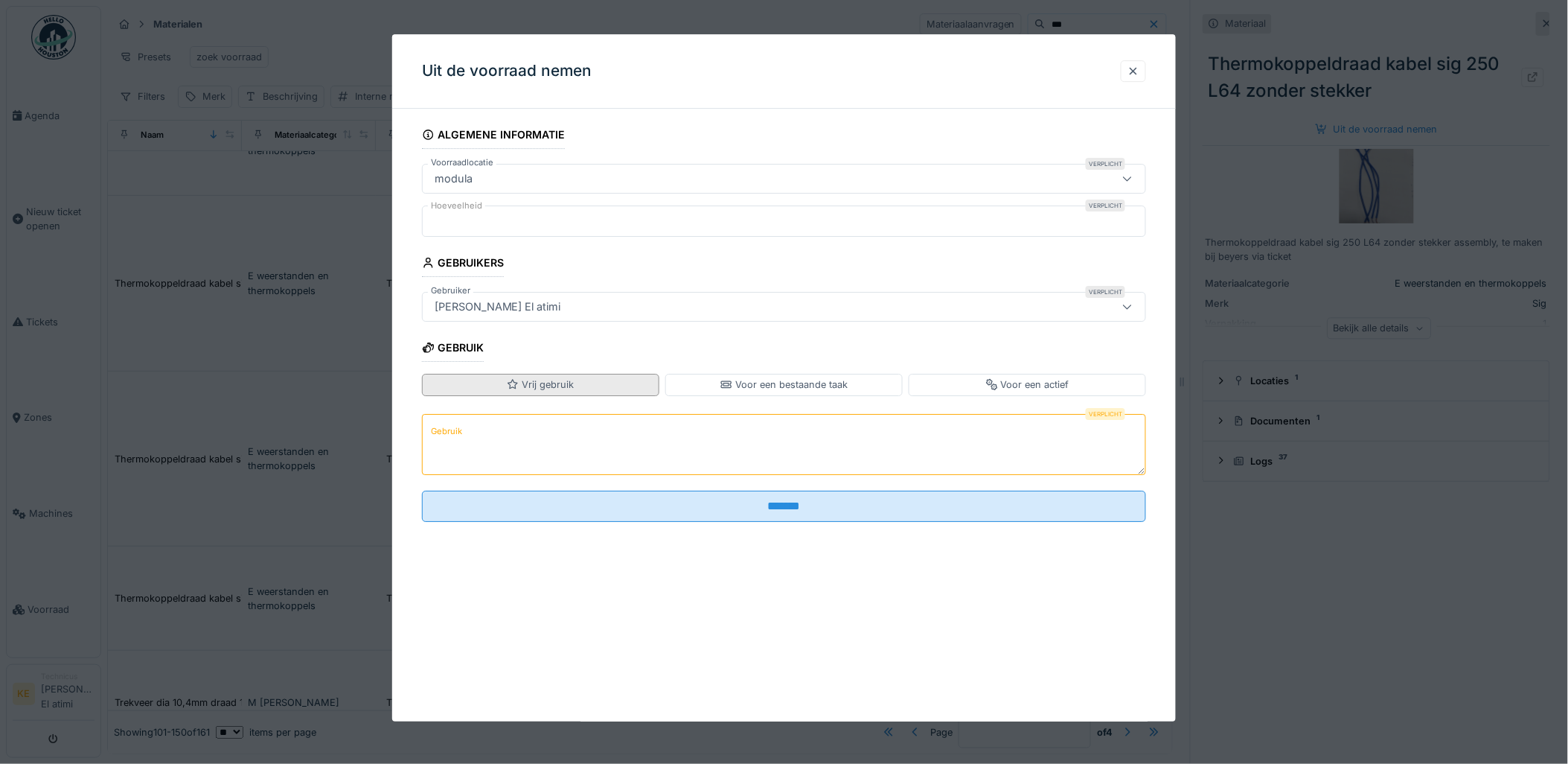
click at [609, 381] on div "Vrij gebruik" at bounding box center [540, 385] width 237 height 22
click at [548, 435] on textarea "Gebruik" at bounding box center [784, 444] width 725 height 61
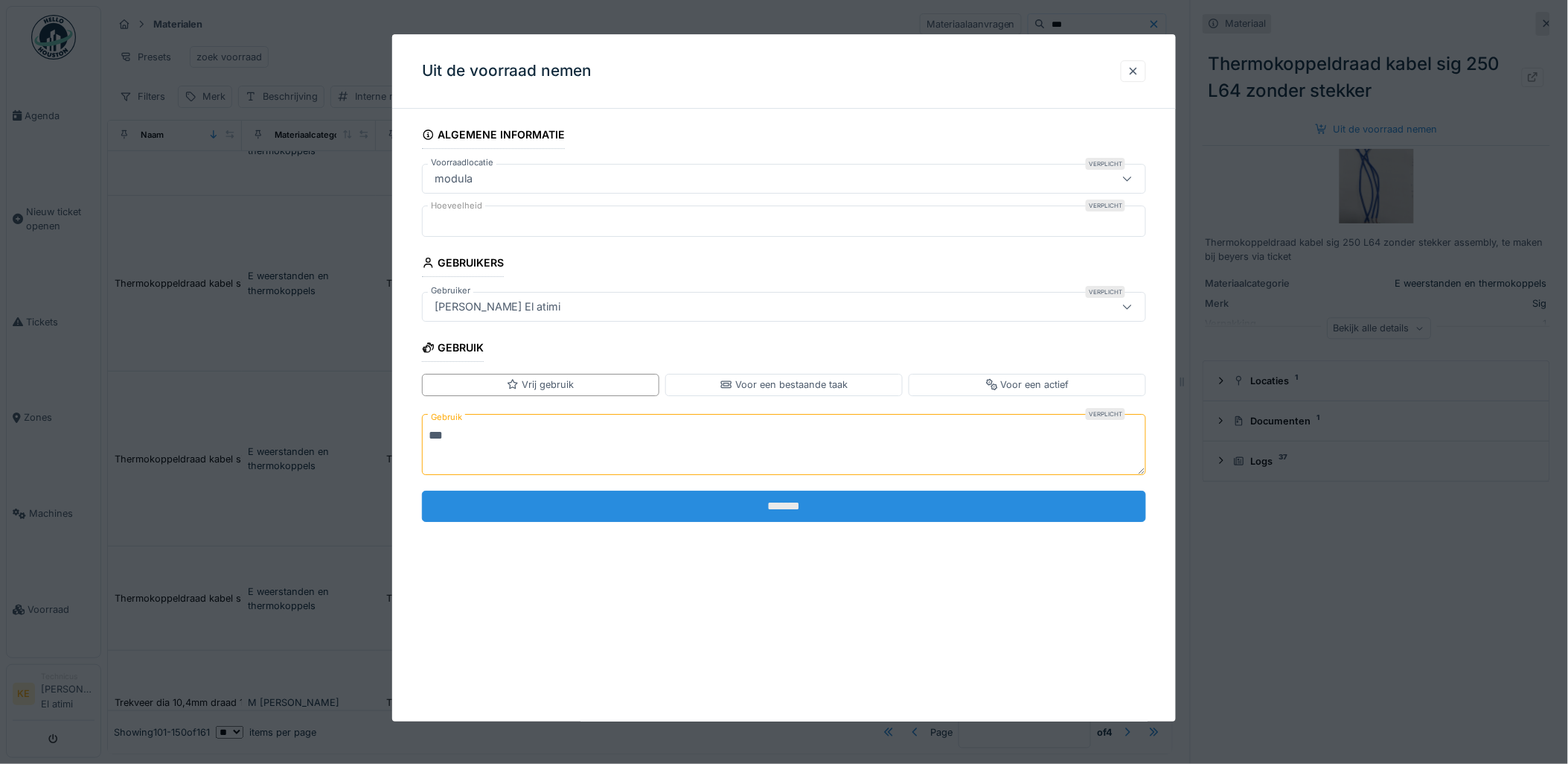
type textarea "***"
click at [641, 517] on input "*******" at bounding box center [784, 506] width 725 height 32
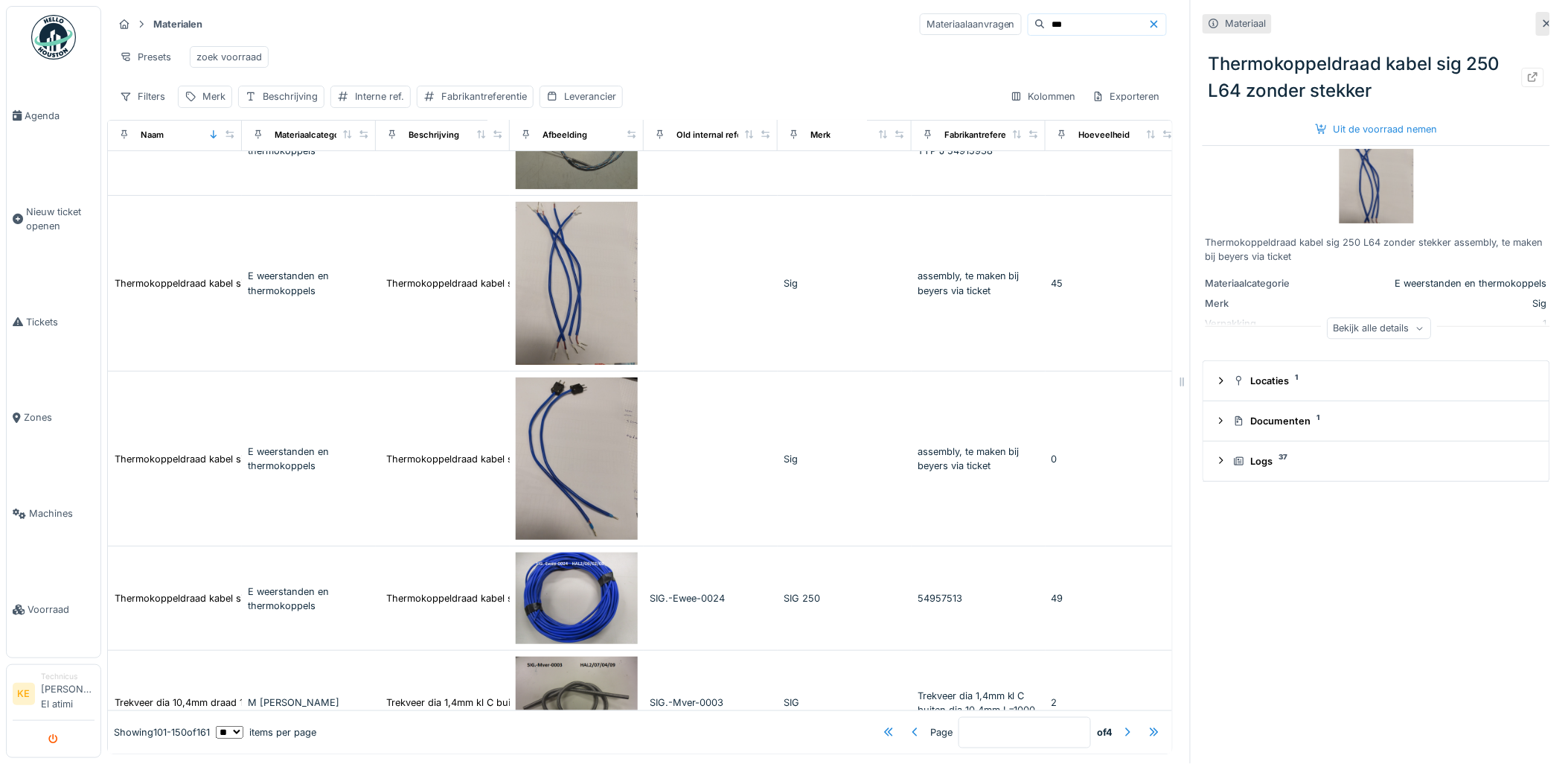
click at [55, 731] on button "submit" at bounding box center [54, 739] width 29 height 24
